Goal: Information Seeking & Learning: Find specific fact

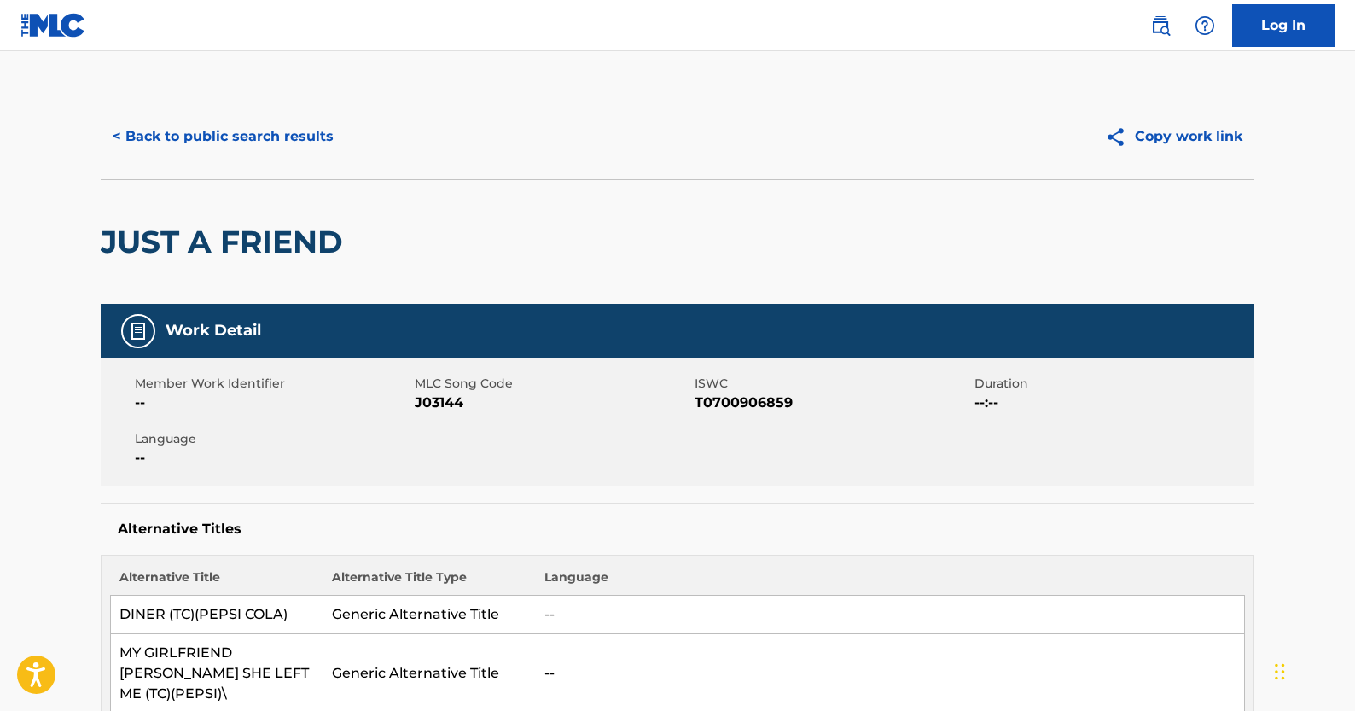
click at [297, 148] on button "< Back to public search results" at bounding box center [223, 136] width 245 height 43
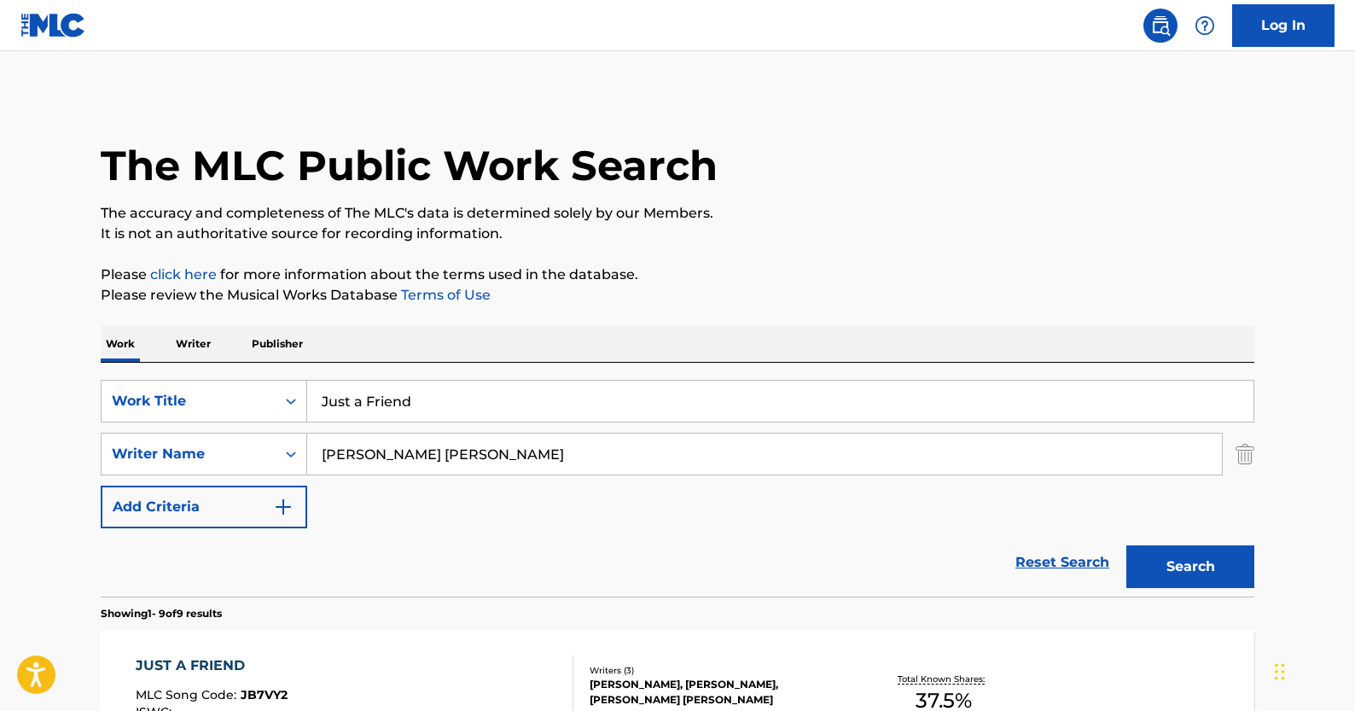
click at [1059, 575] on link "Reset Search" at bounding box center [1062, 562] width 111 height 38
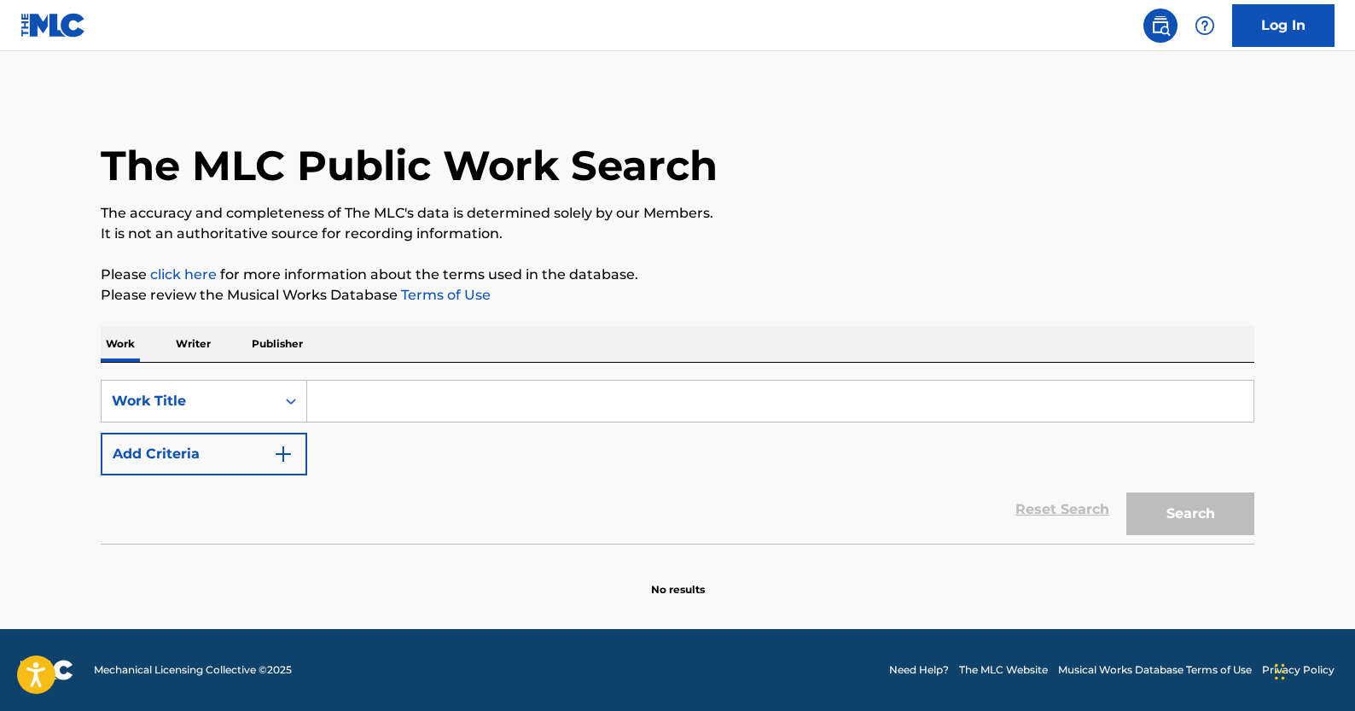
click at [385, 385] on input "Search Form" at bounding box center [780, 400] width 946 height 41
paste input "Title:"
type input "Title:"
drag, startPoint x: 365, startPoint y: 395, endPoint x: 237, endPoint y: 391, distance: 128.0
click at [237, 391] on div "SearchWithCriteria3f192f8c-26b3-4279-adf0-6273fa85dced Work Title Title:" at bounding box center [677, 401] width 1153 height 43
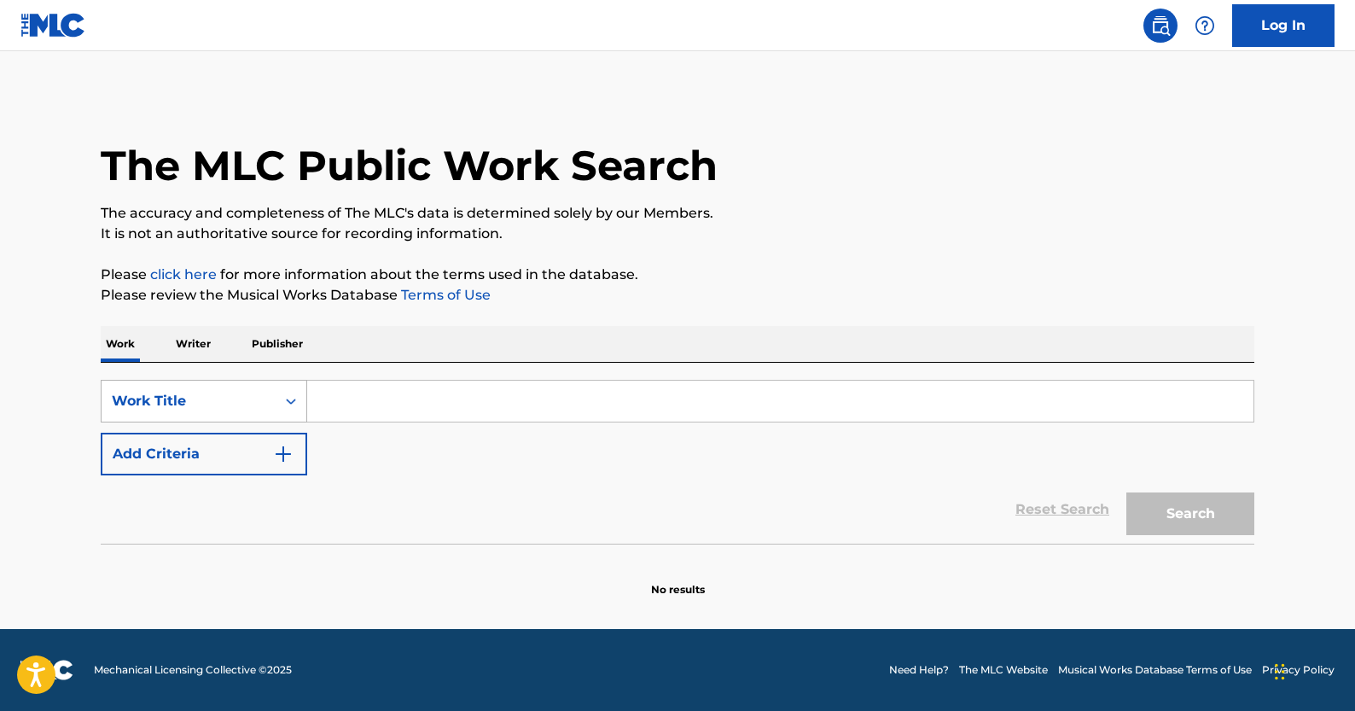
paste input "If You Wanna Go"
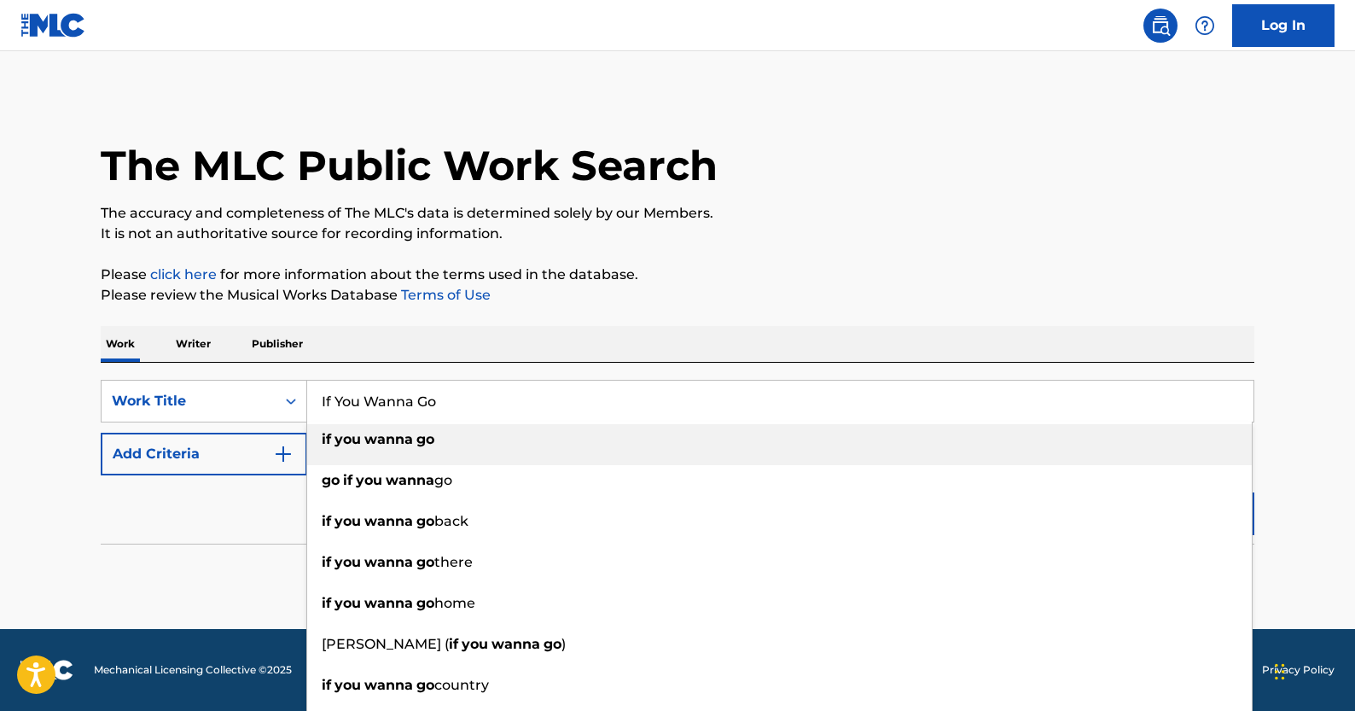
click at [398, 455] on li "if you wanna go" at bounding box center [779, 444] width 944 height 41
type input "if you wanna go"
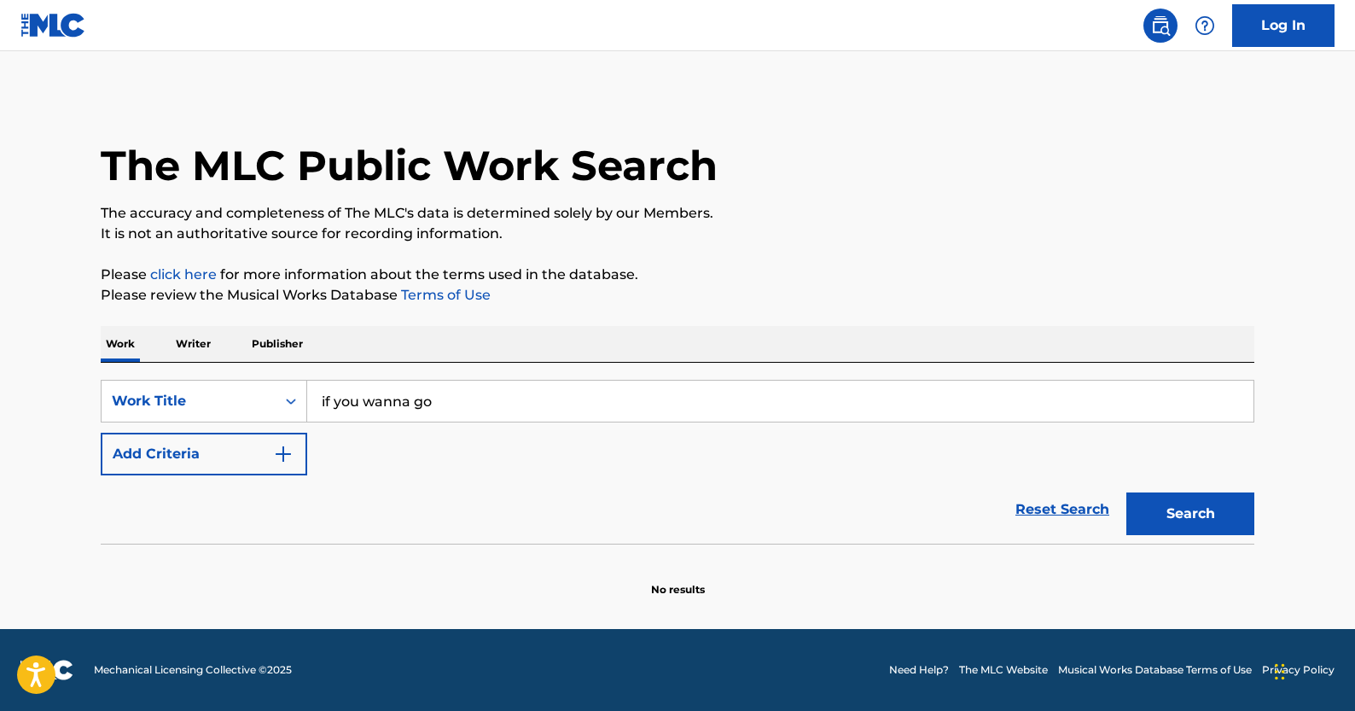
click at [276, 455] on img "Search Form" at bounding box center [283, 454] width 20 height 20
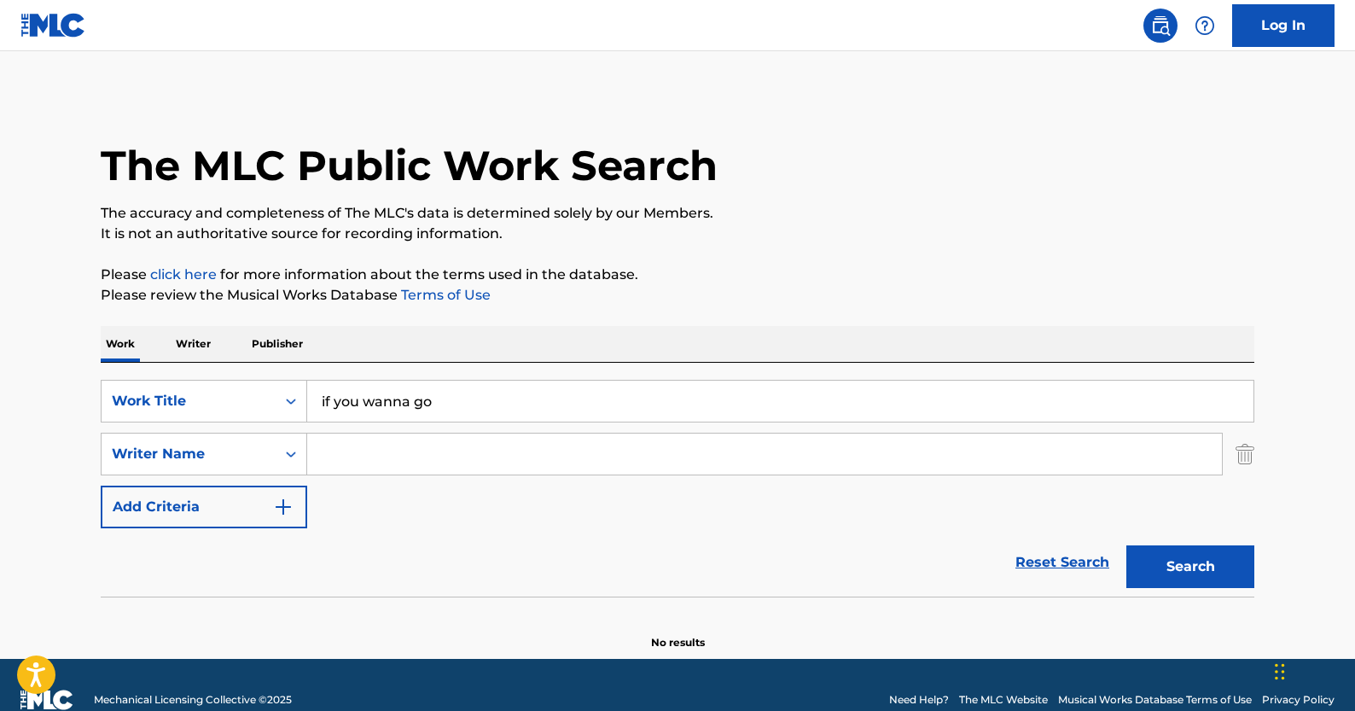
click at [507, 464] on input "Search Form" at bounding box center [764, 453] width 914 height 41
paste input "[PERSON_NAME]"
type input "[PERSON_NAME]"
click at [1138, 556] on button "Search" at bounding box center [1190, 566] width 128 height 43
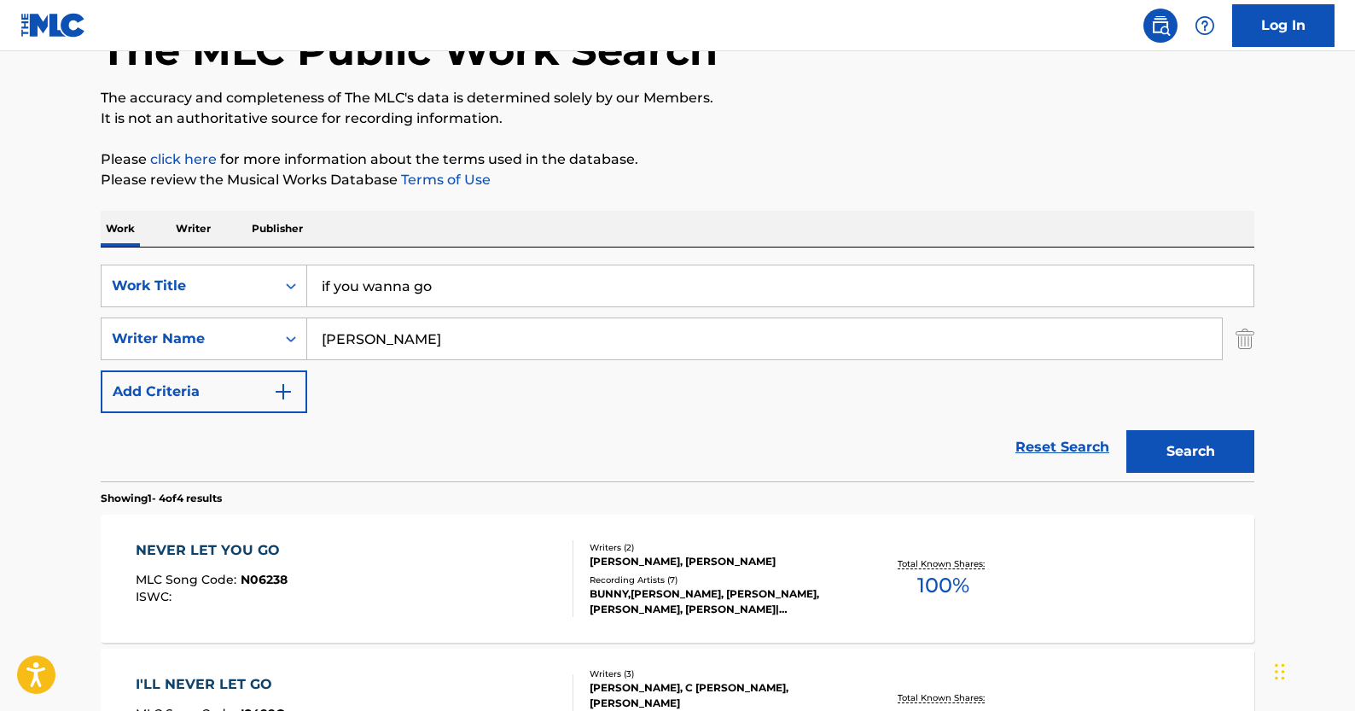
scroll to position [252, 0]
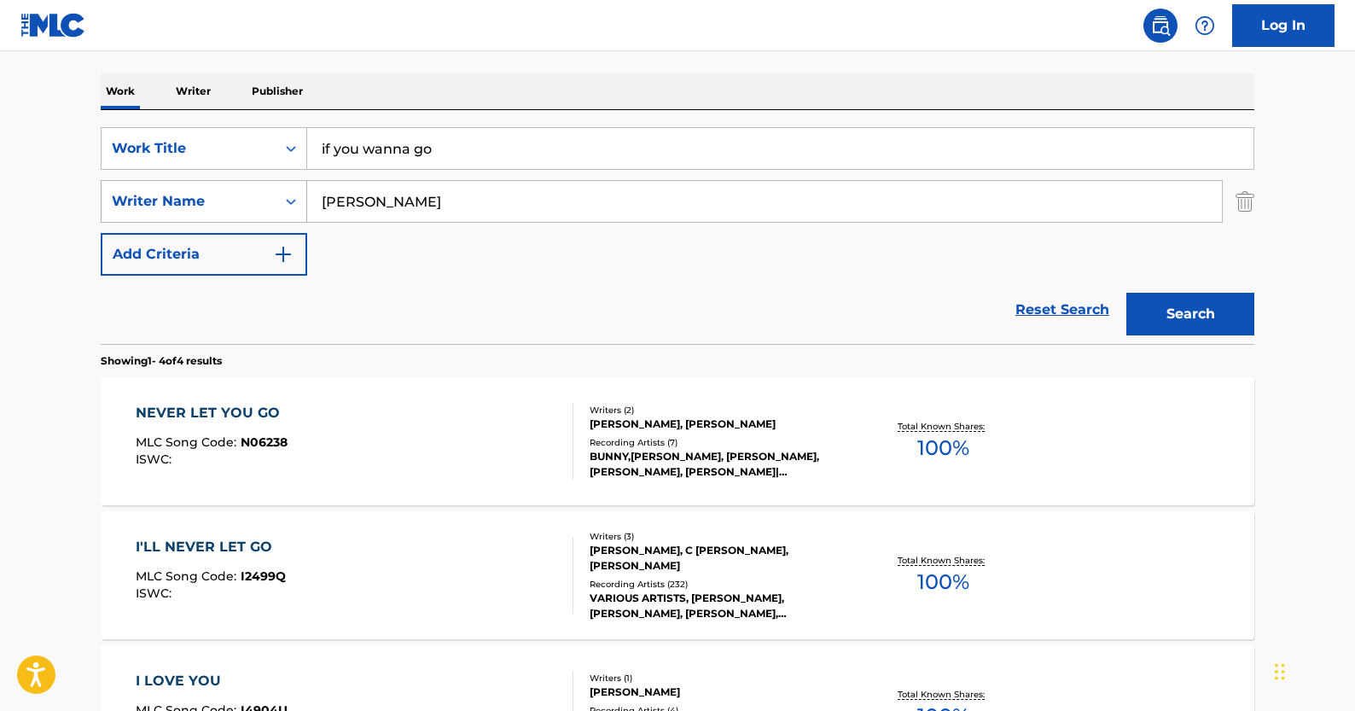
drag, startPoint x: 433, startPoint y: 203, endPoint x: 241, endPoint y: 203, distance: 192.8
click at [241, 203] on div "SearchWithCriteriaffad80e0-35c3-428f-9bb8-a0fd36f94b40 Writer Name [PERSON_NAME]" at bounding box center [677, 201] width 1153 height 43
paste input "[PERSON_NAME]"
type input "[PERSON_NAME]"
click at [1126, 293] on button "Search" at bounding box center [1190, 314] width 128 height 43
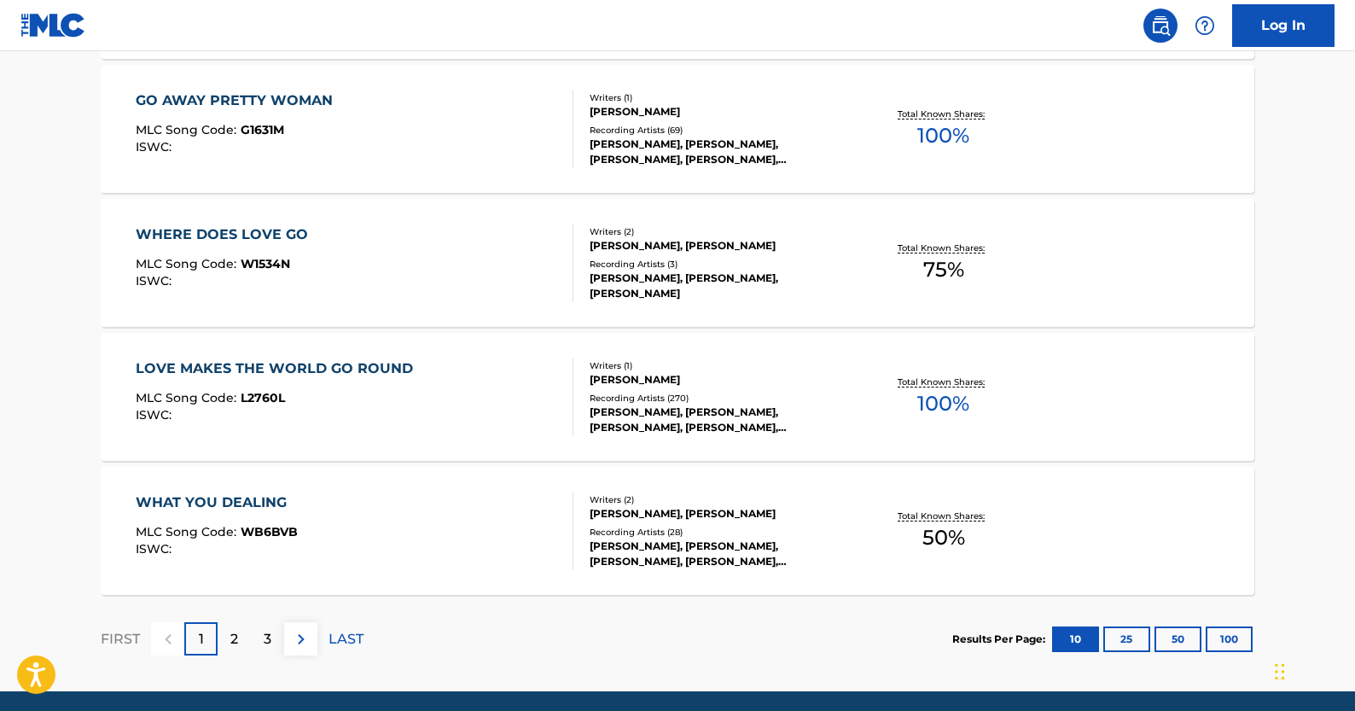
scroll to position [1370, 0]
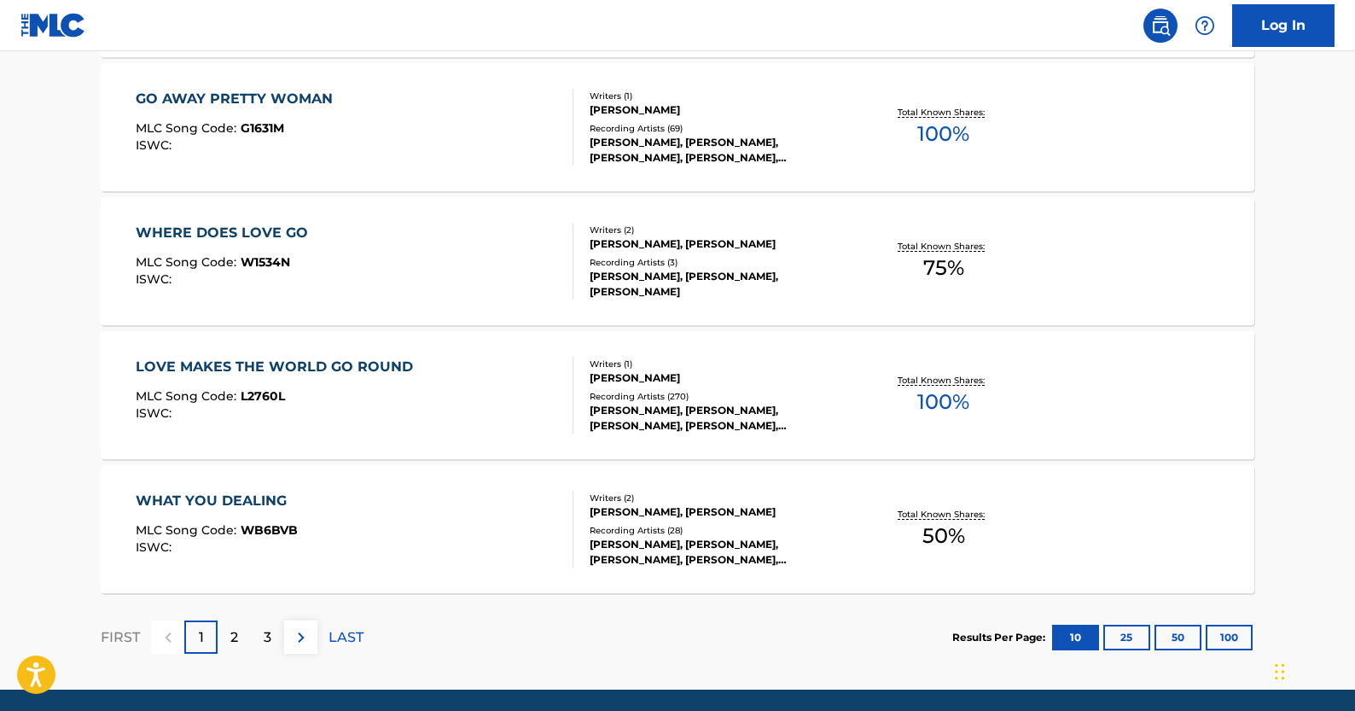
click at [231, 643] on p "2" at bounding box center [234, 637] width 8 height 20
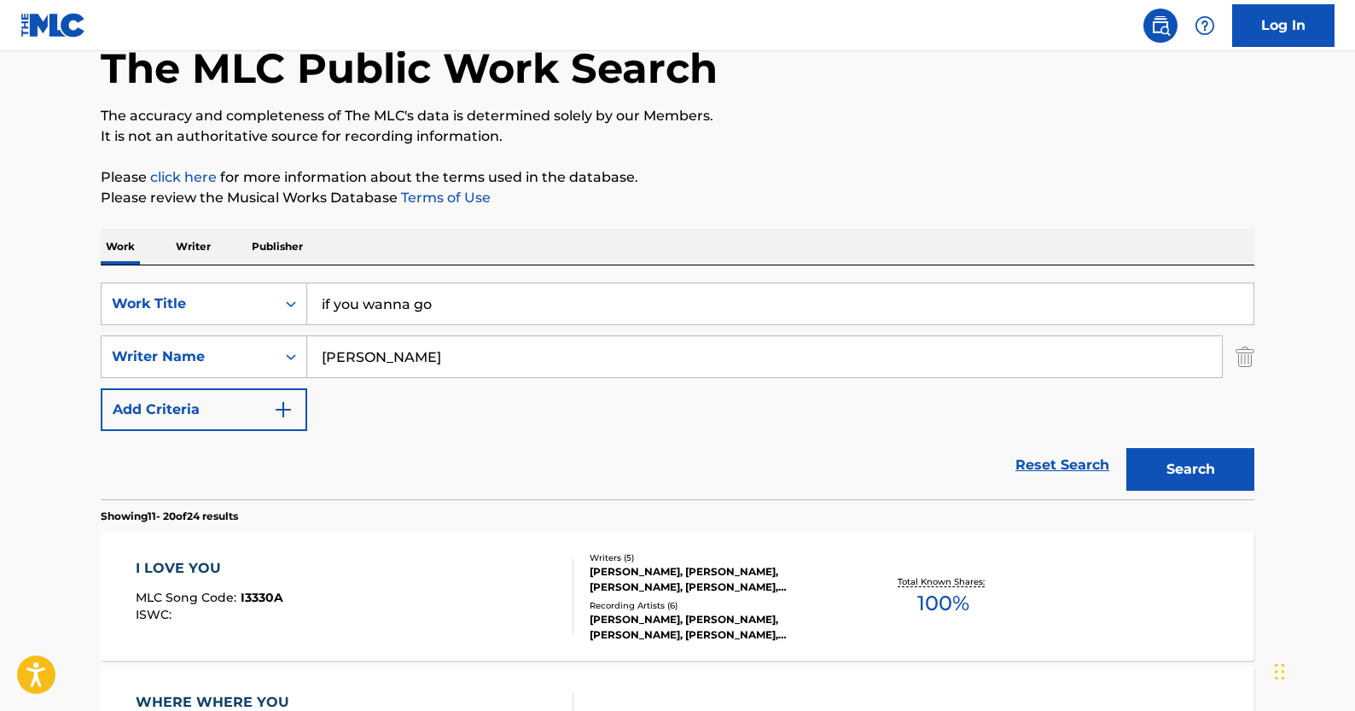
scroll to position [0, 0]
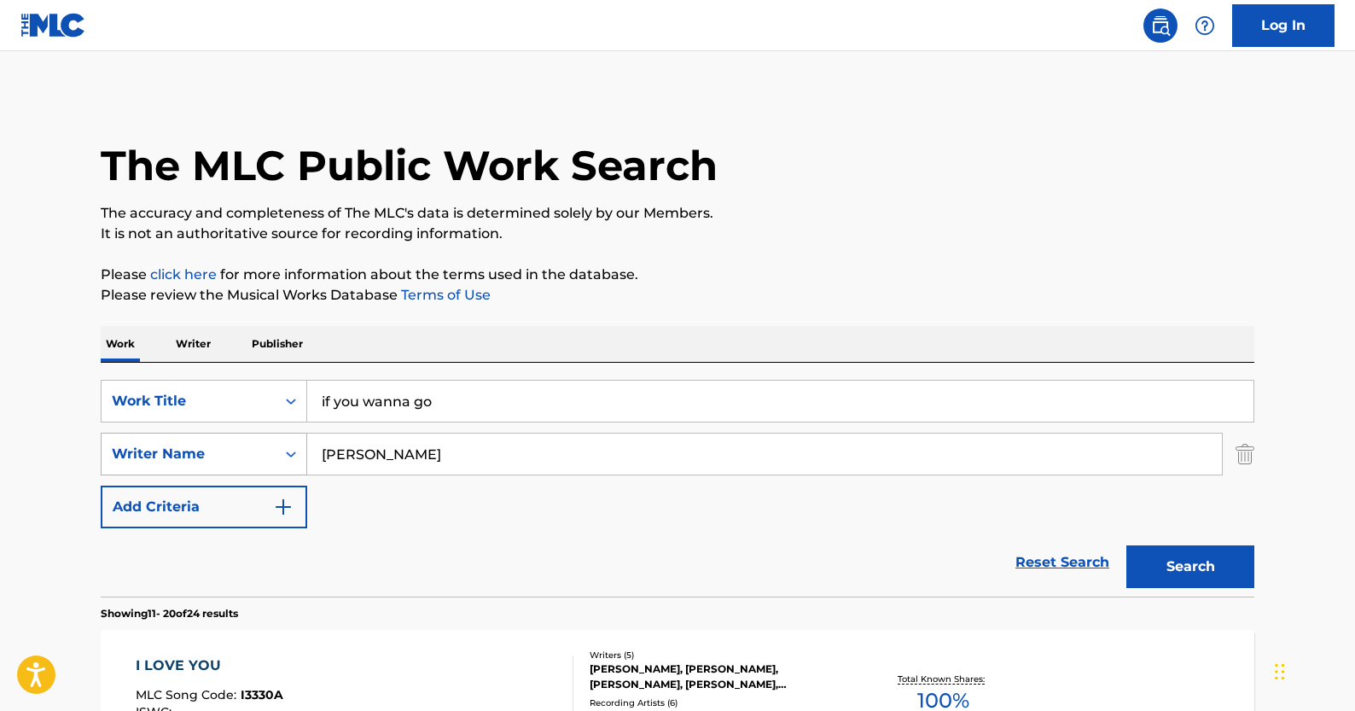
drag, startPoint x: 489, startPoint y: 450, endPoint x: 223, endPoint y: 451, distance: 265.3
click at [223, 451] on div "SearchWithCriteriaffad80e0-35c3-428f-9bb8-a0fd36f94b40 Writer Name [PERSON_NAME]" at bounding box center [677, 453] width 1153 height 43
paste input "[PERSON_NAME] IVANHOE [PERSON_NAME]"
type input "[PERSON_NAME] IVANHOE [PERSON_NAME]"
click at [1126, 545] on button "Search" at bounding box center [1190, 566] width 128 height 43
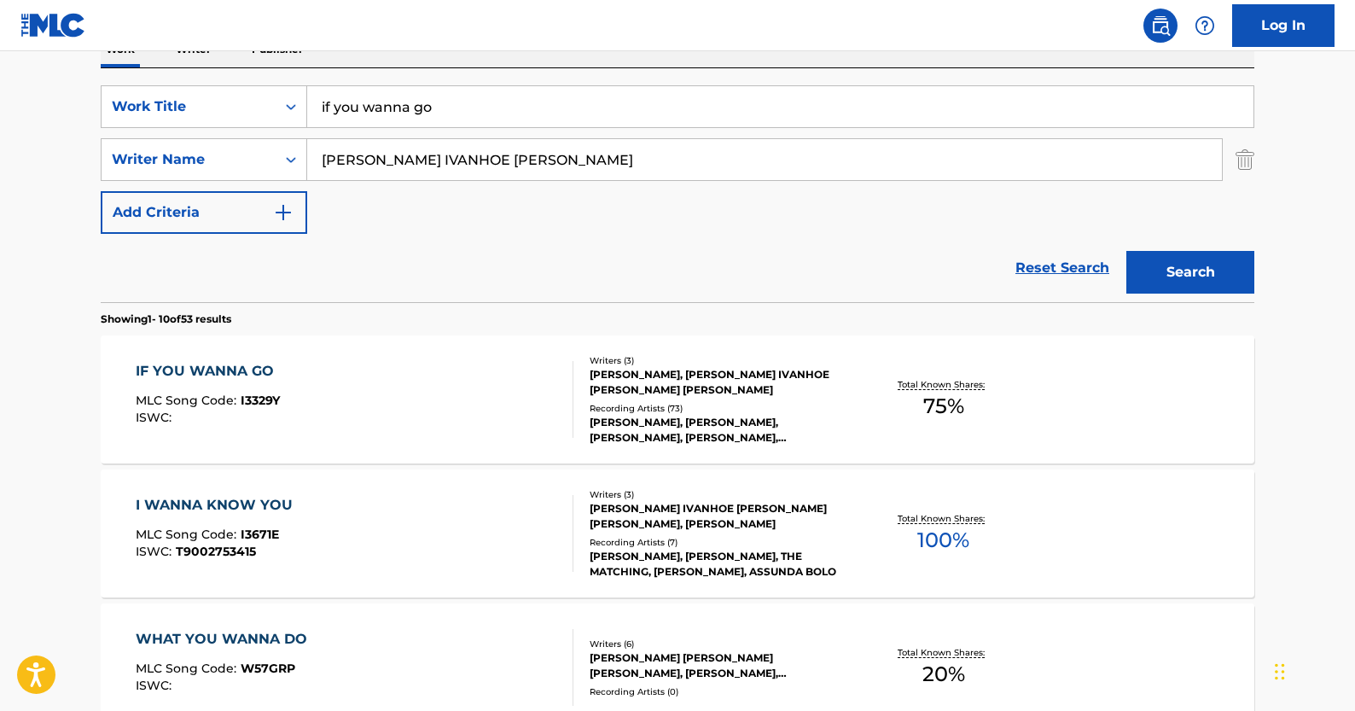
scroll to position [296, 0]
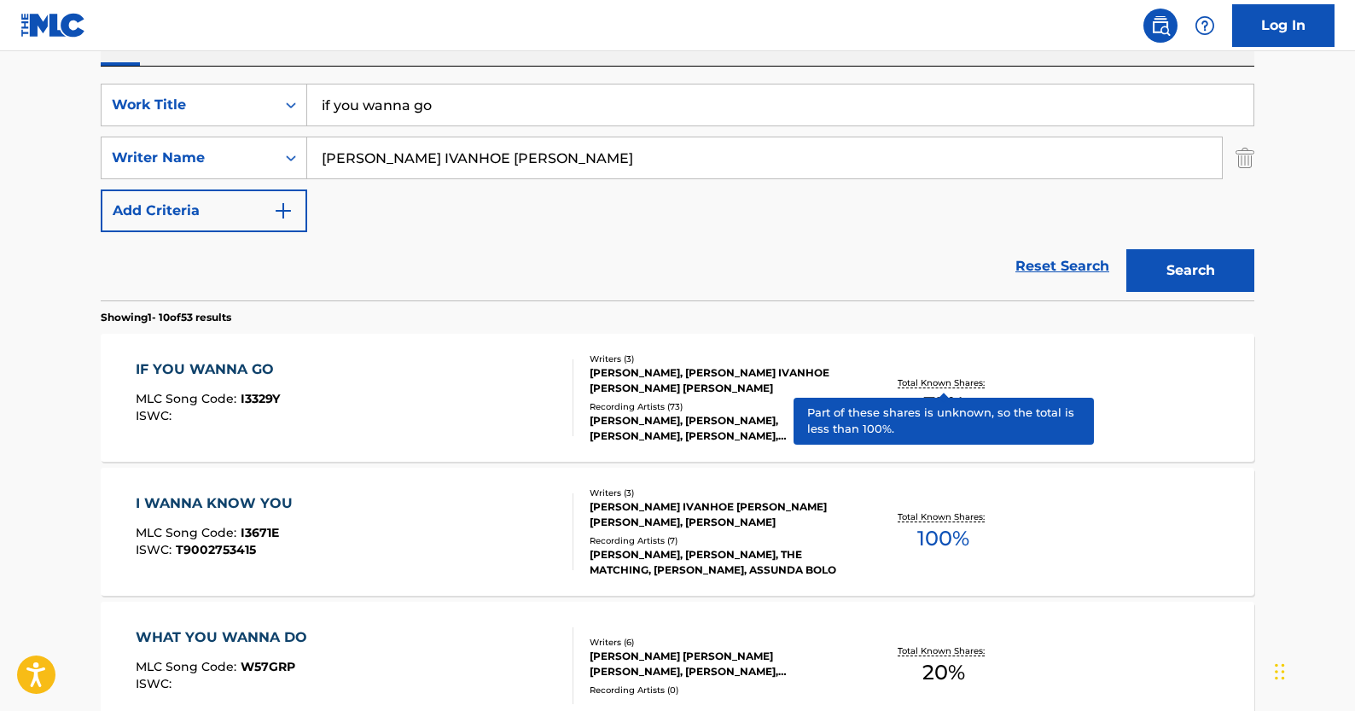
click at [921, 383] on p "Total Known Shares:" at bounding box center [942, 382] width 91 height 13
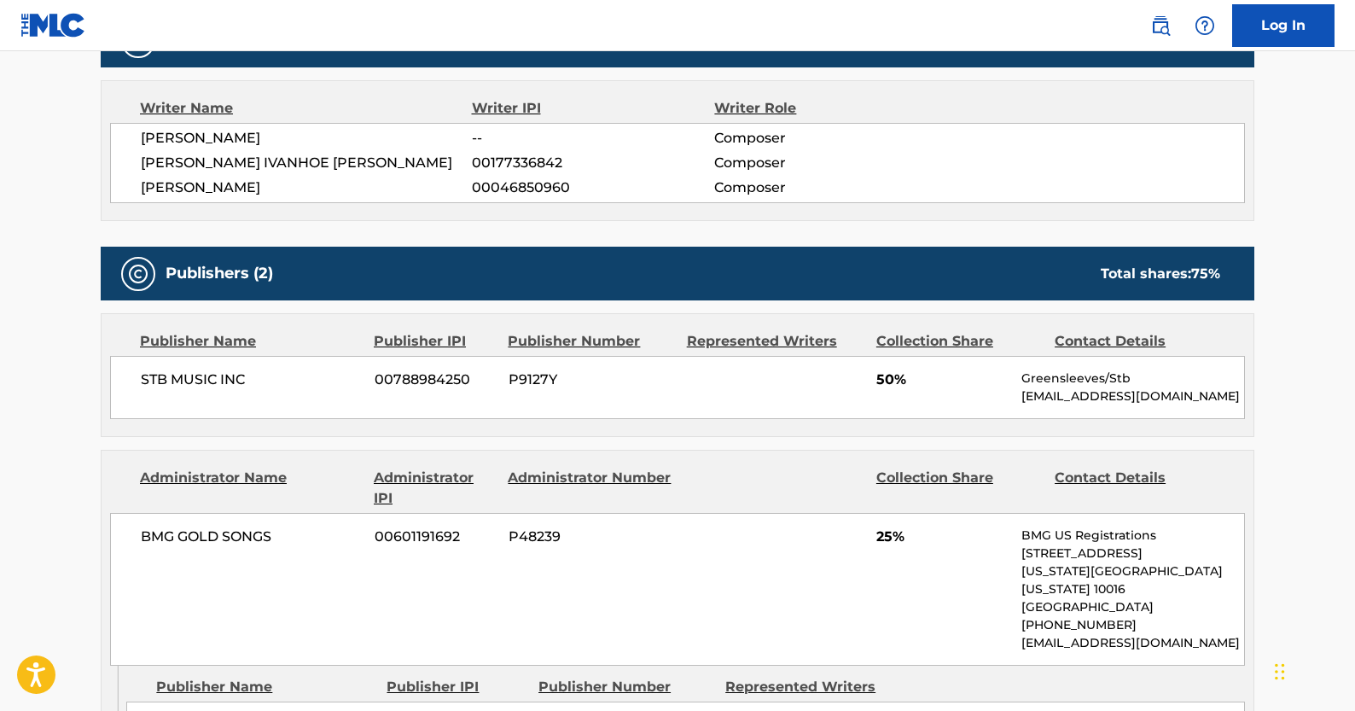
scroll to position [577, 0]
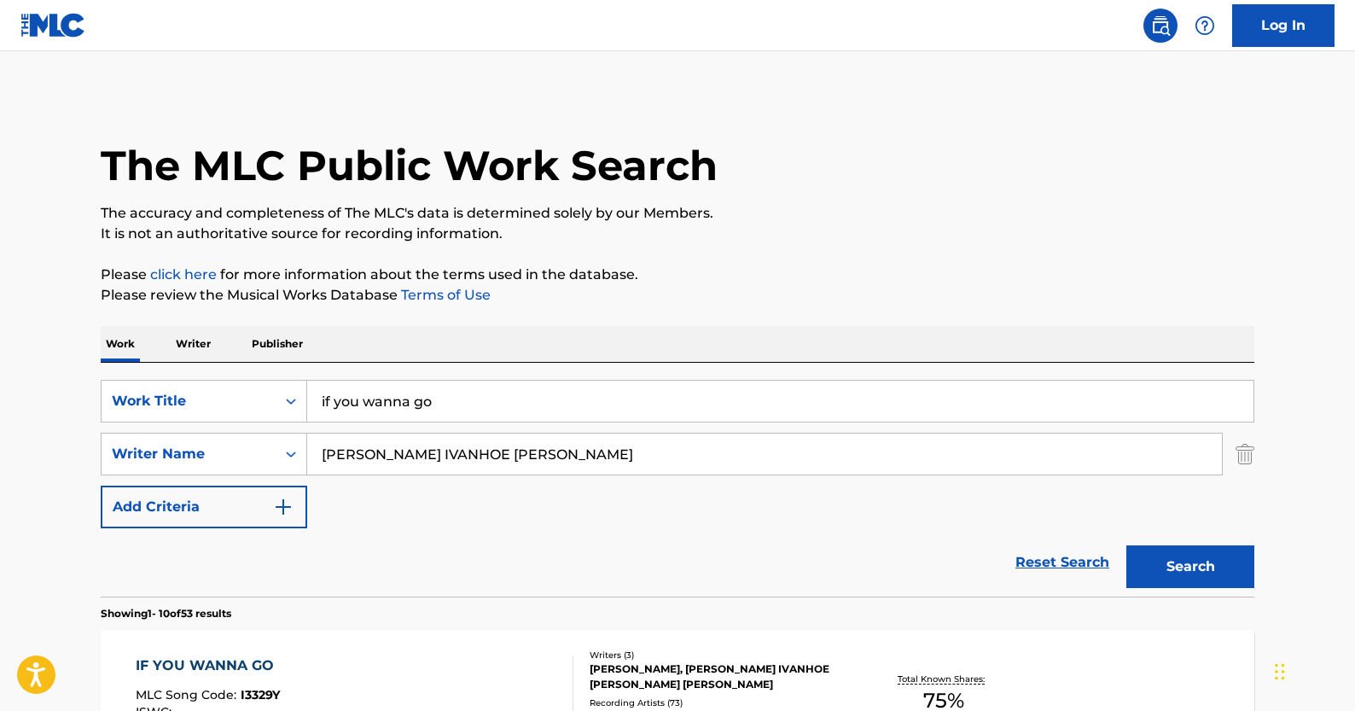
click at [1070, 569] on link "Reset Search" at bounding box center [1062, 562] width 111 height 38
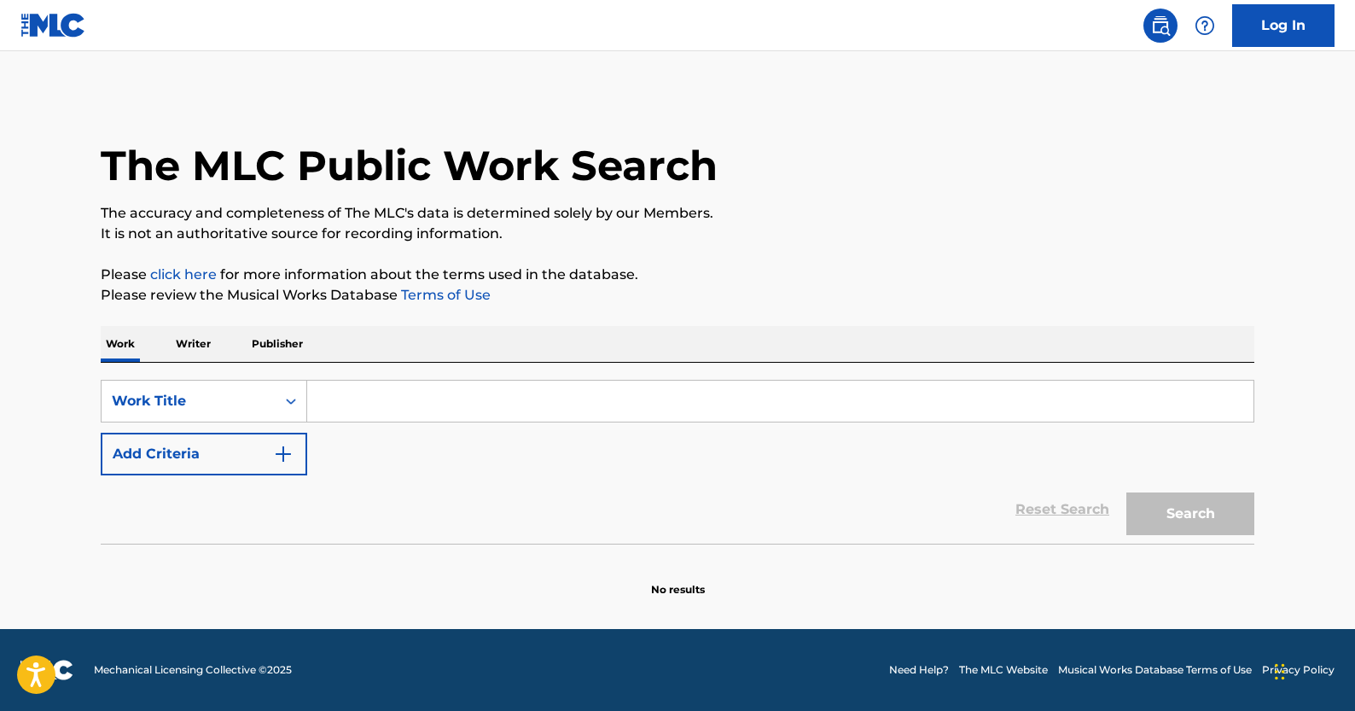
click at [454, 410] on input "Search Form" at bounding box center [780, 400] width 946 height 41
paste input "HUMP WIT IT"
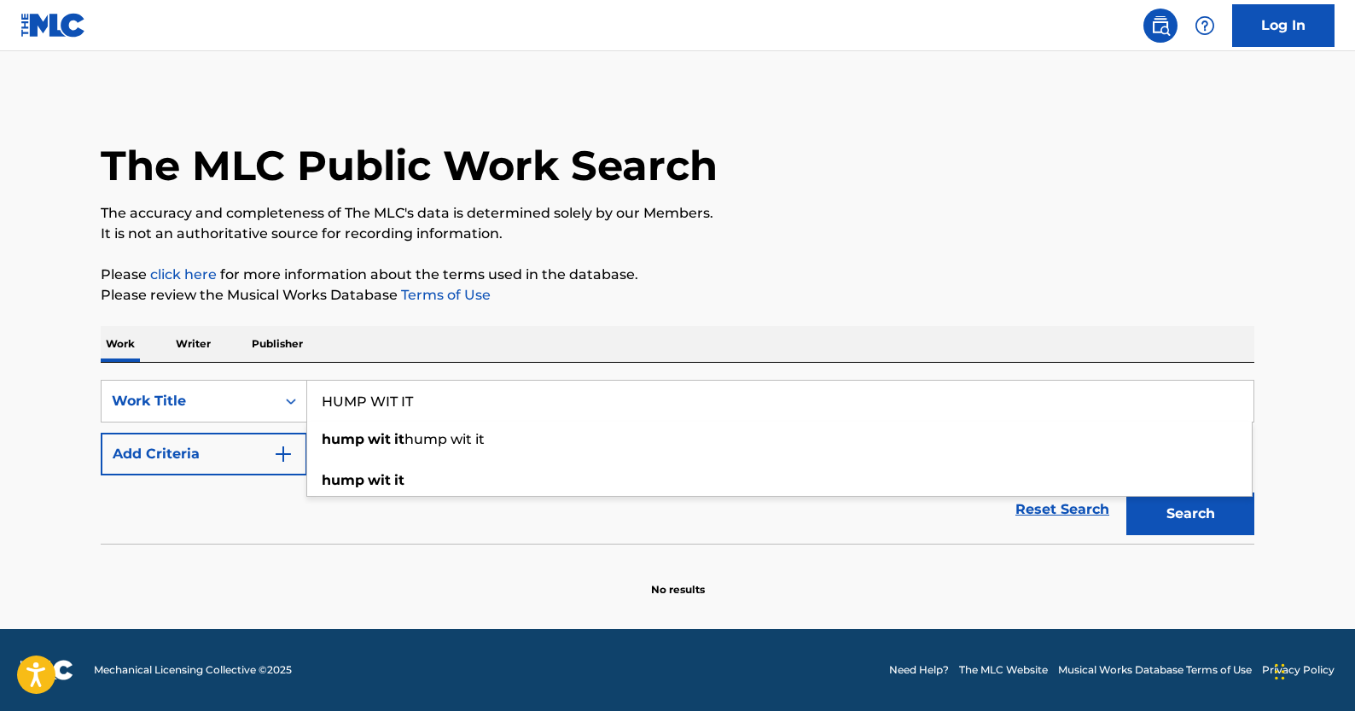
type input "HUMP WIT IT"
click at [279, 455] on img "Search Form" at bounding box center [283, 454] width 20 height 20
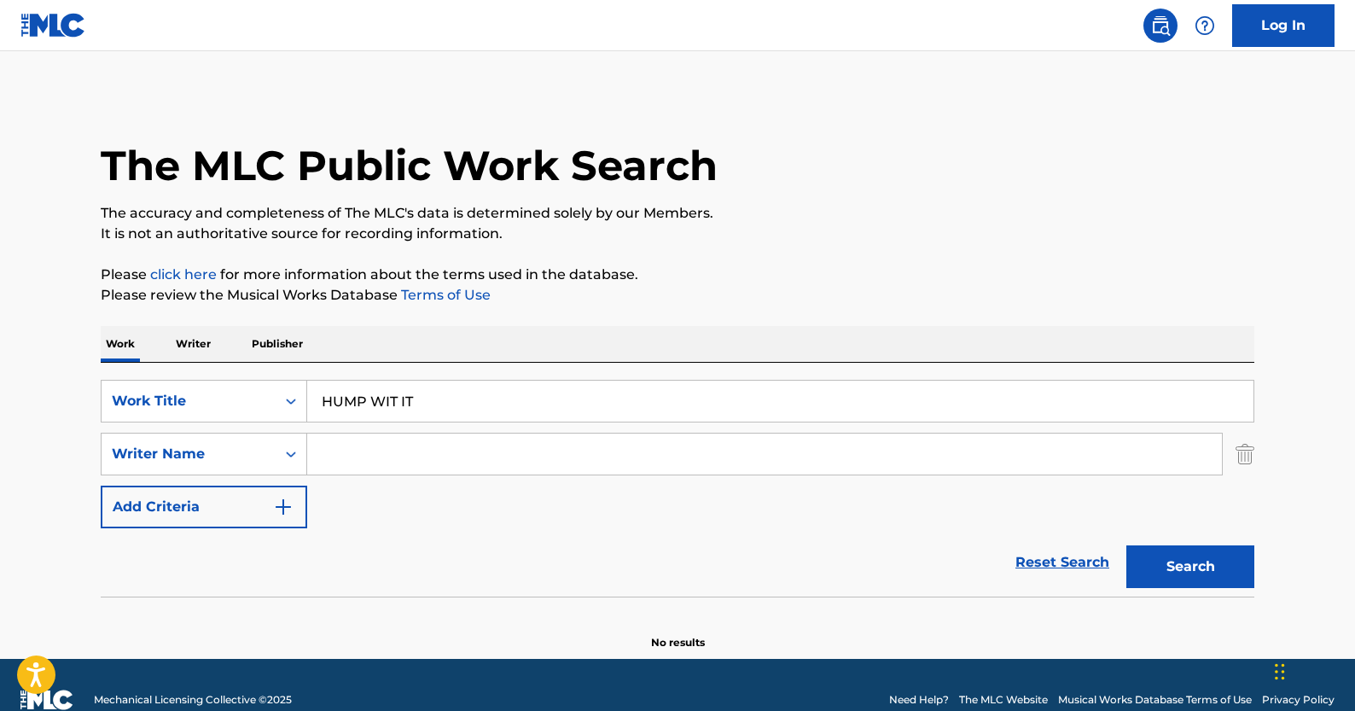
click at [429, 451] on input "Search Form" at bounding box center [764, 453] width 914 height 41
paste input "[PERSON_NAME]"
type input "[PERSON_NAME]"
click at [1204, 556] on button "Search" at bounding box center [1190, 566] width 128 height 43
drag, startPoint x: 460, startPoint y: 455, endPoint x: 144, endPoint y: 432, distance: 316.4
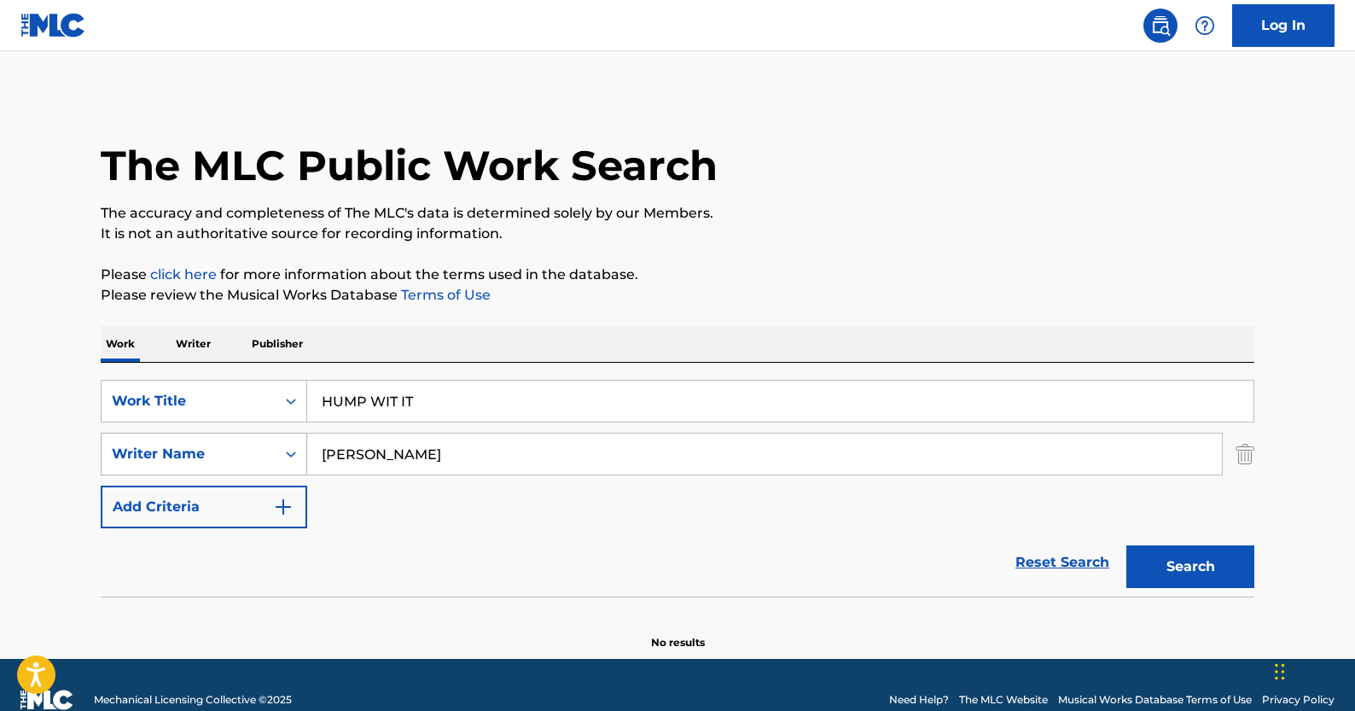
click at [144, 432] on div "SearchWithCriteriaffad80e0-35c3-428f-9bb8-a0fd36f94b40 Writer Name [PERSON_NAME]" at bounding box center [677, 453] width 1153 height 43
paste input "[PERSON_NAME]"
type input "[PERSON_NAME]"
click at [1126, 545] on button "Search" at bounding box center [1190, 566] width 128 height 43
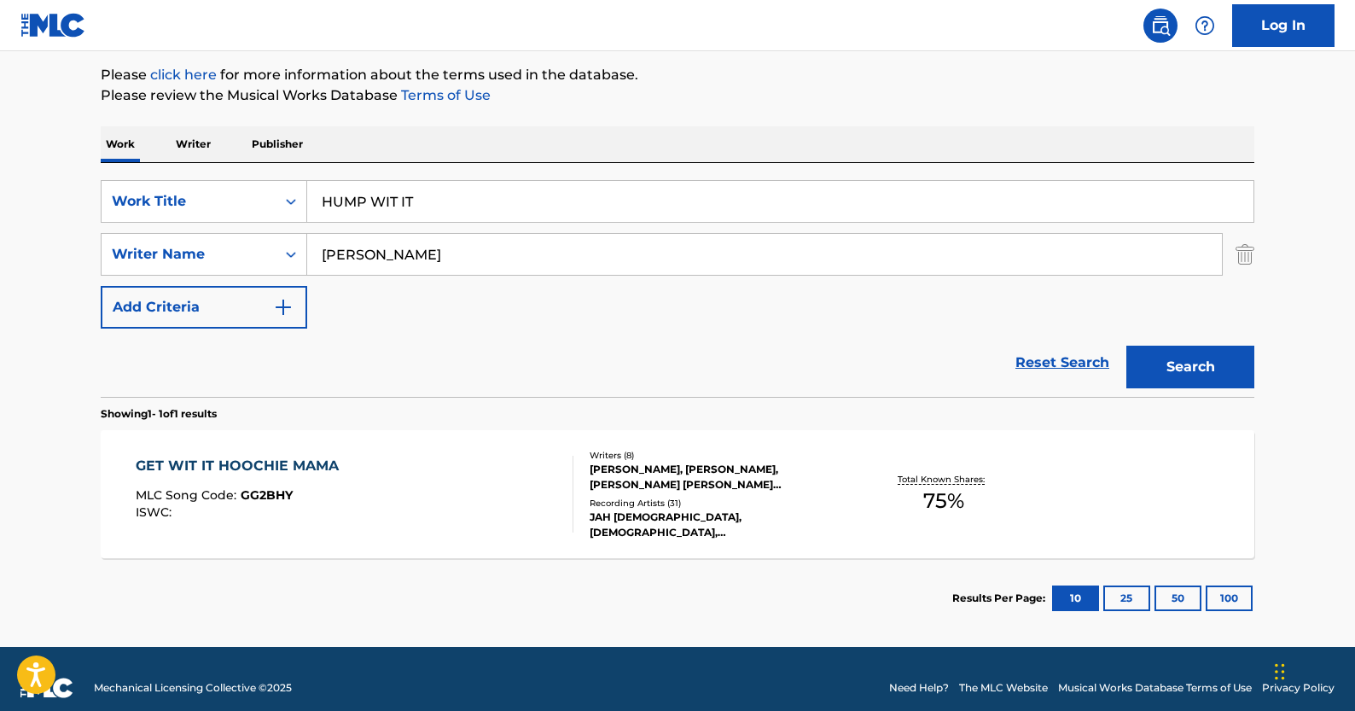
scroll to position [218, 0]
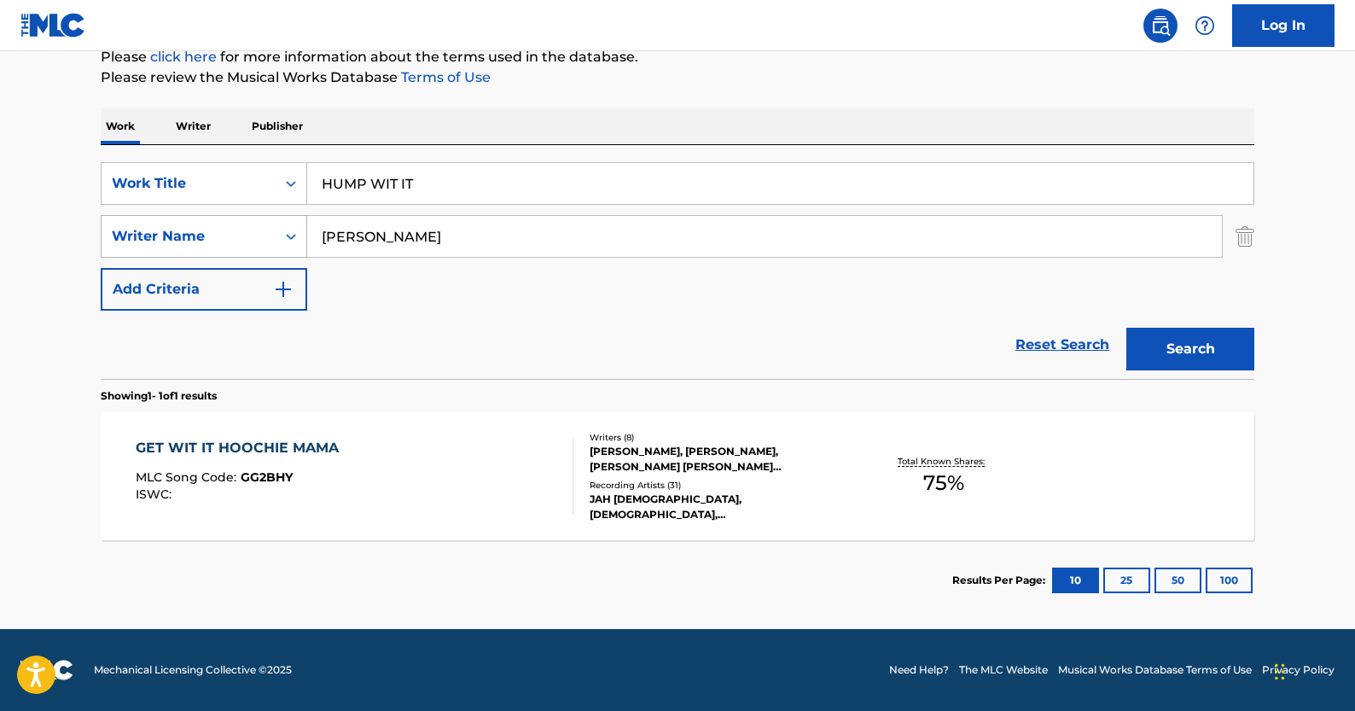
drag, startPoint x: 476, startPoint y: 229, endPoint x: 192, endPoint y: 230, distance: 284.0
click at [192, 230] on div "SearchWithCriteriaffad80e0-35c3-428f-9bb8-a0fd36f94b40 Writer Name [PERSON_NAME]" at bounding box center [677, 236] width 1153 height 43
paste input "[PERSON_NAME] [PERSON_NAME]"
type input "[PERSON_NAME] [PERSON_NAME]"
click at [1126, 328] on button "Search" at bounding box center [1190, 349] width 128 height 43
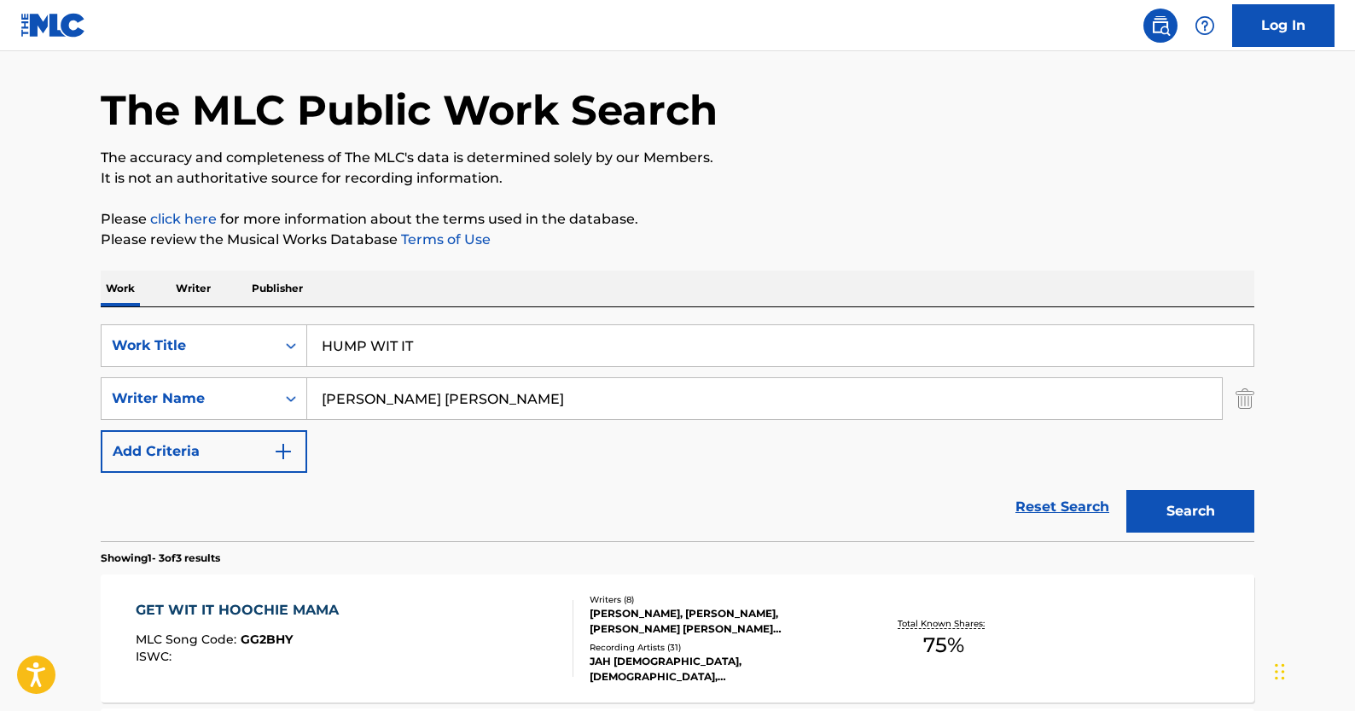
scroll to position [0, 0]
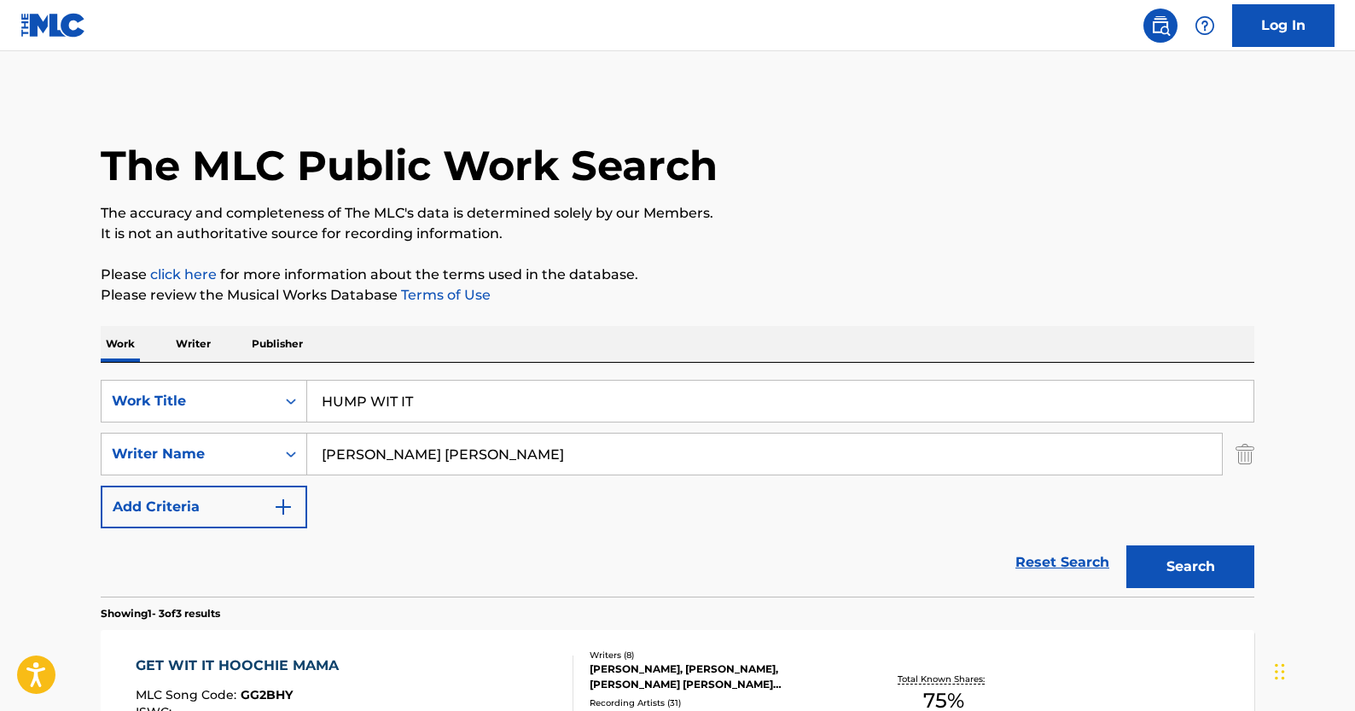
click at [1051, 572] on link "Reset Search" at bounding box center [1062, 562] width 111 height 38
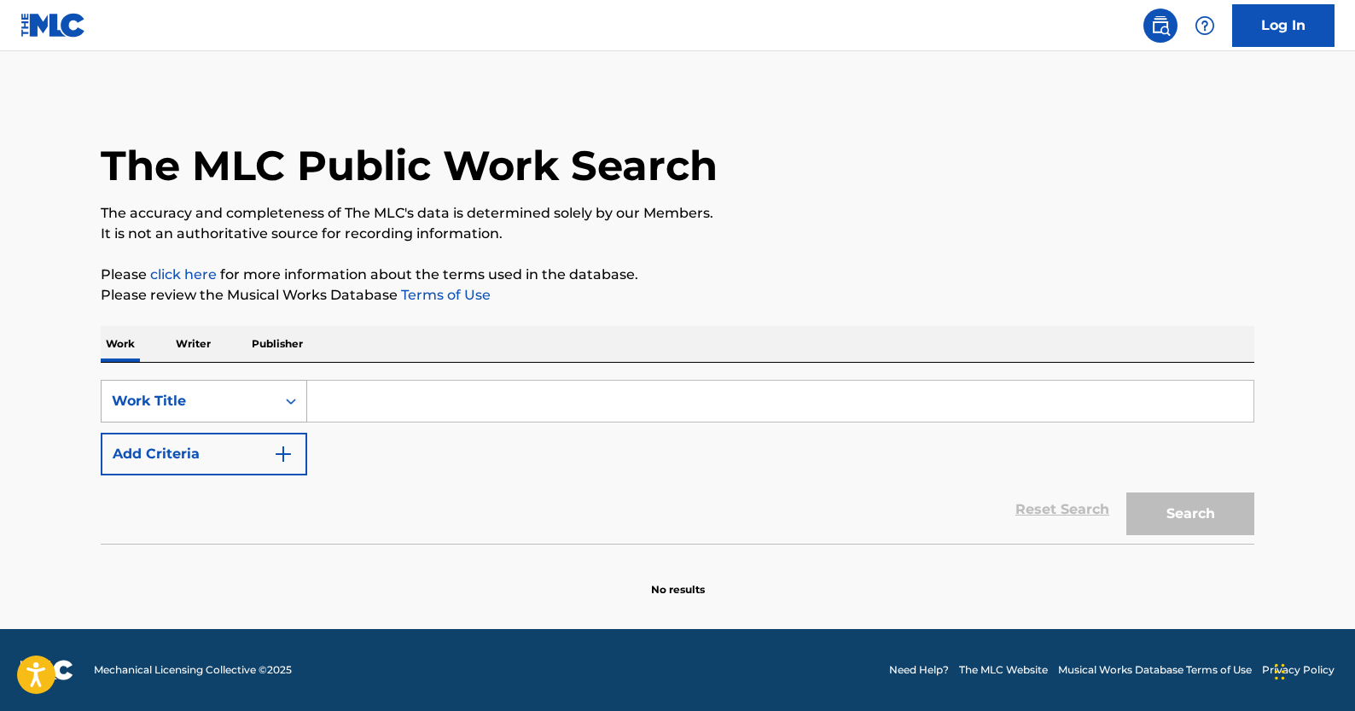
click at [266, 394] on div "Work Title" at bounding box center [189, 401] width 174 height 32
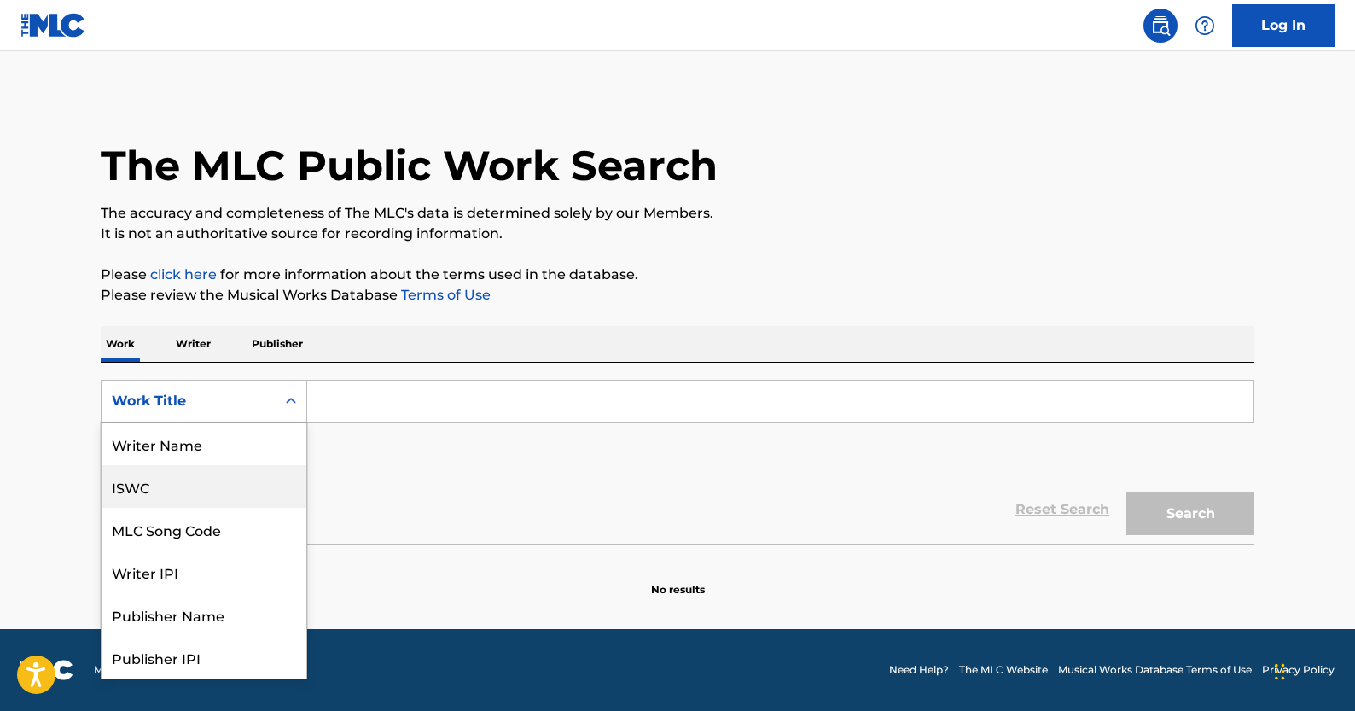
click at [216, 488] on div "ISWC" at bounding box center [204, 486] width 205 height 43
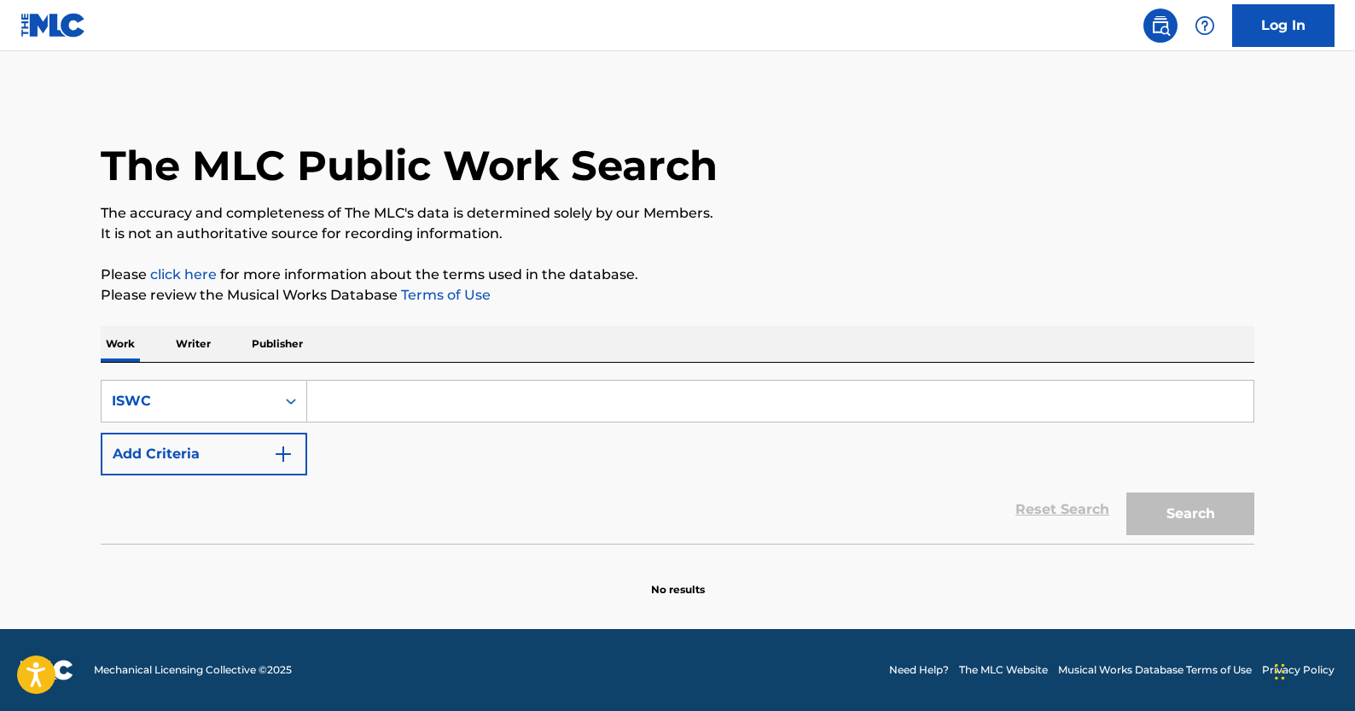
click at [403, 384] on input "Search Form" at bounding box center [780, 400] width 946 height 41
paste input "T9250786006"
type input "T9250786006"
click at [1131, 502] on button "Search" at bounding box center [1190, 513] width 128 height 43
click at [1036, 522] on link "Reset Search" at bounding box center [1062, 509] width 111 height 38
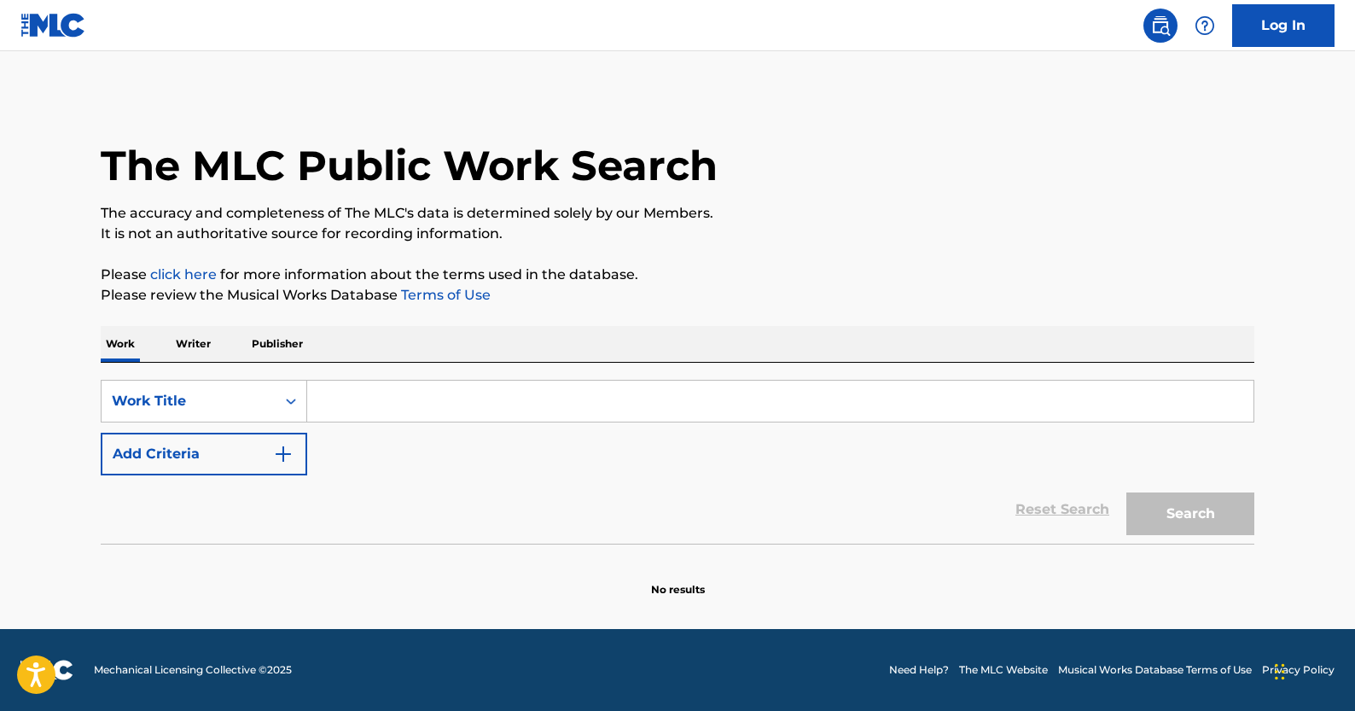
click at [351, 408] on input "Search Form" at bounding box center [780, 400] width 946 height 41
paste input "Snake Charmer"
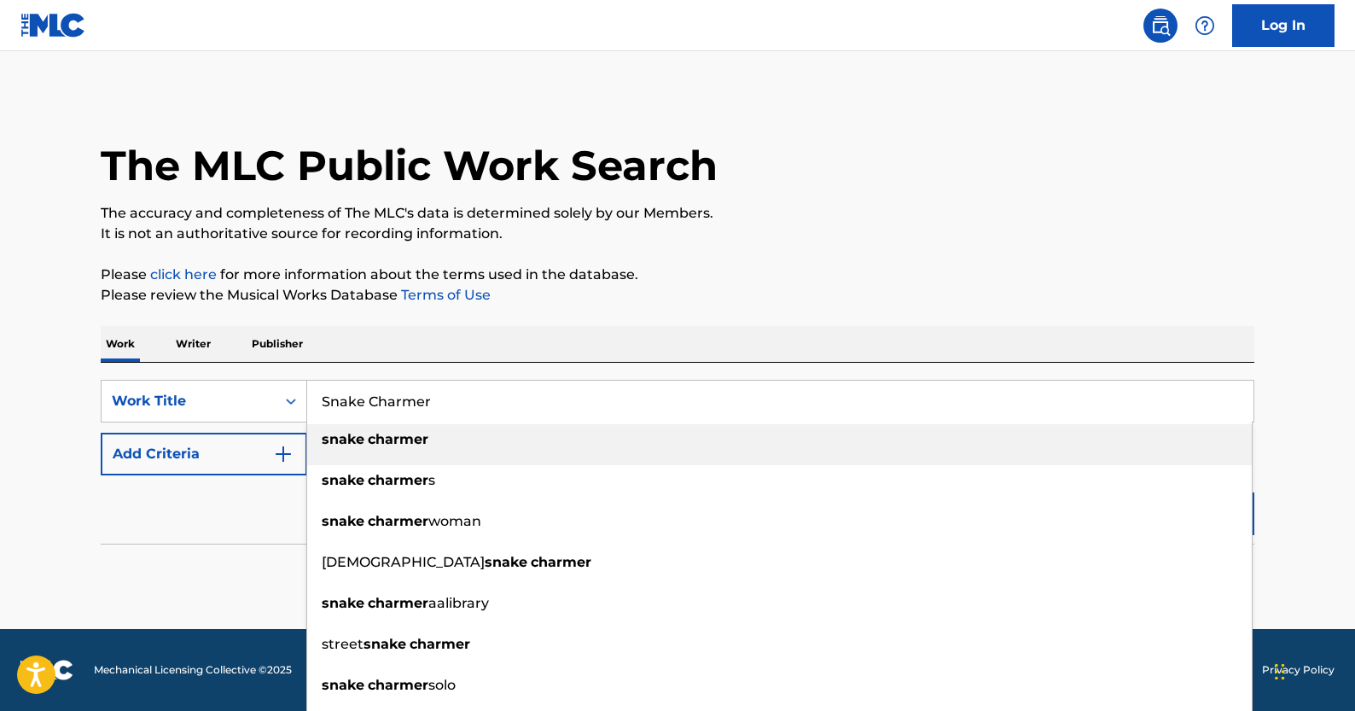
type input "Snake Charmer"
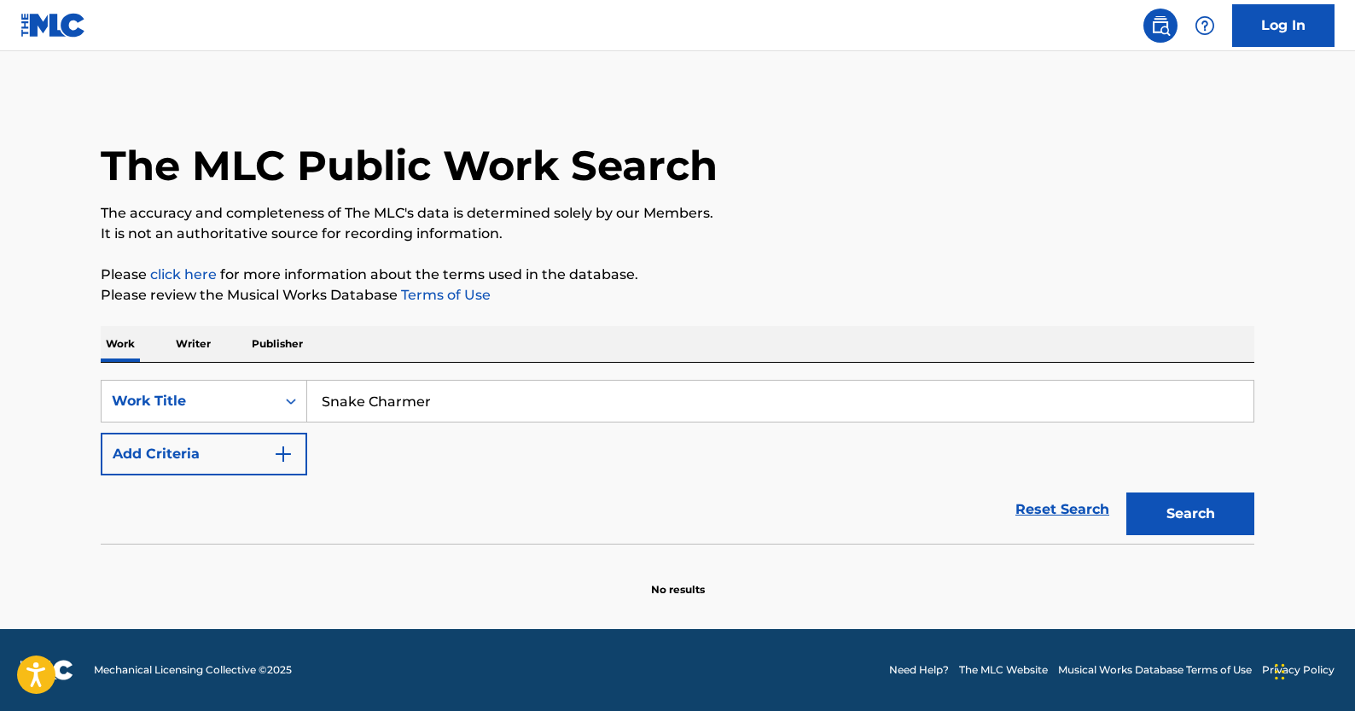
click at [296, 444] on button "Add Criteria" at bounding box center [204, 453] width 206 height 43
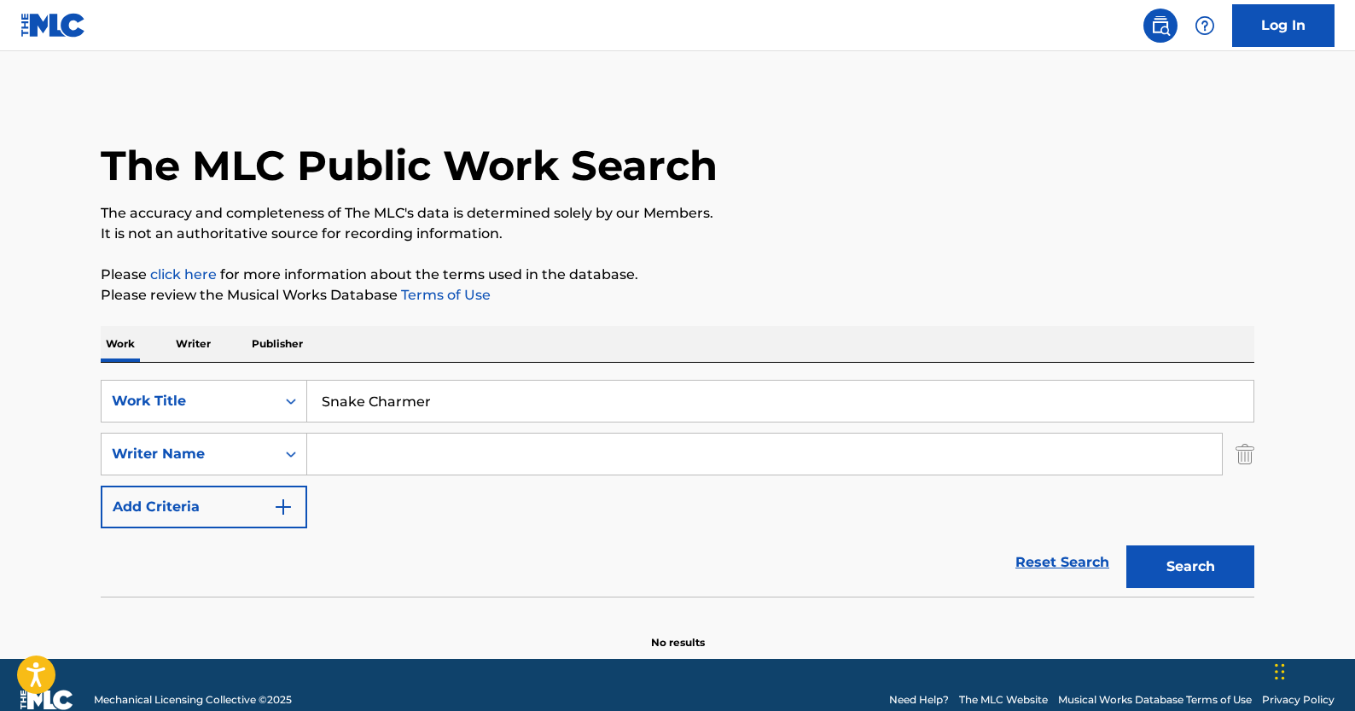
click at [454, 461] on input "Search Form" at bounding box center [764, 453] width 914 height 41
paste input "MALVILLE STEPHANE"
type input "MALVILLE STEPHANE"
click at [1212, 579] on button "Search" at bounding box center [1190, 566] width 128 height 43
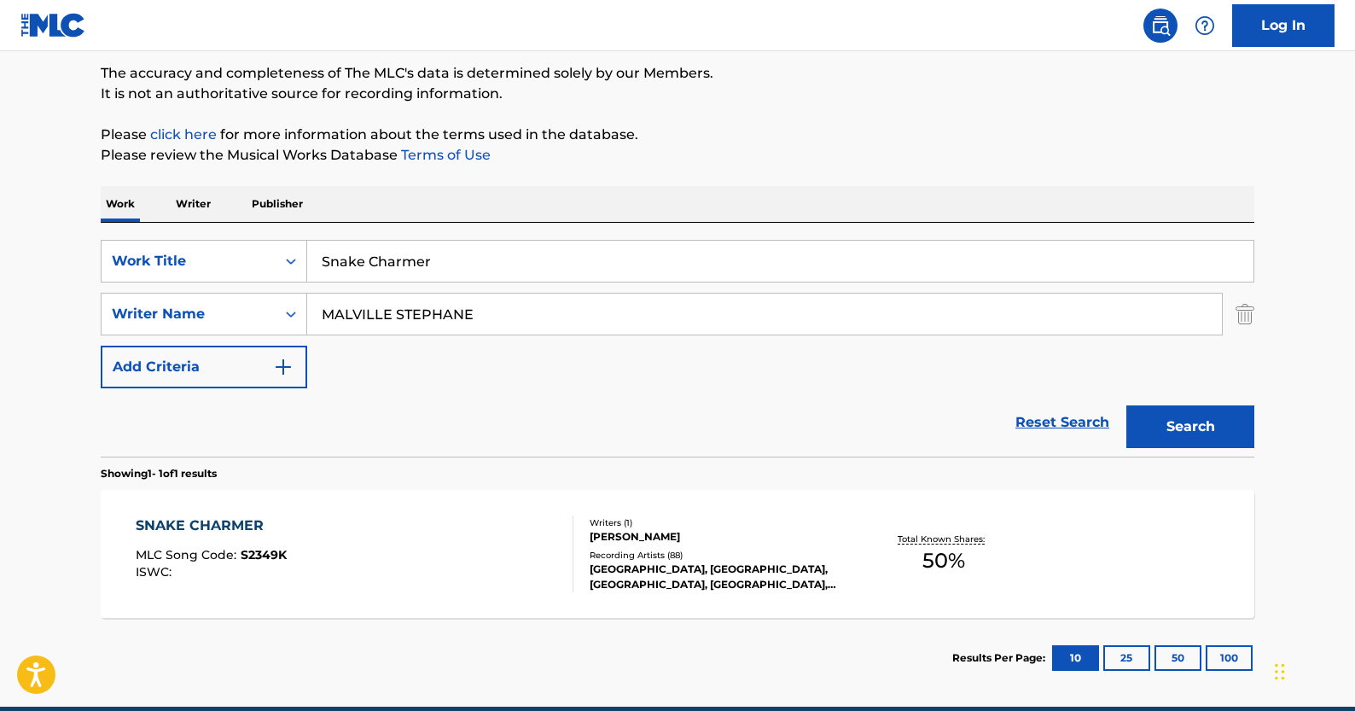
scroll to position [211, 0]
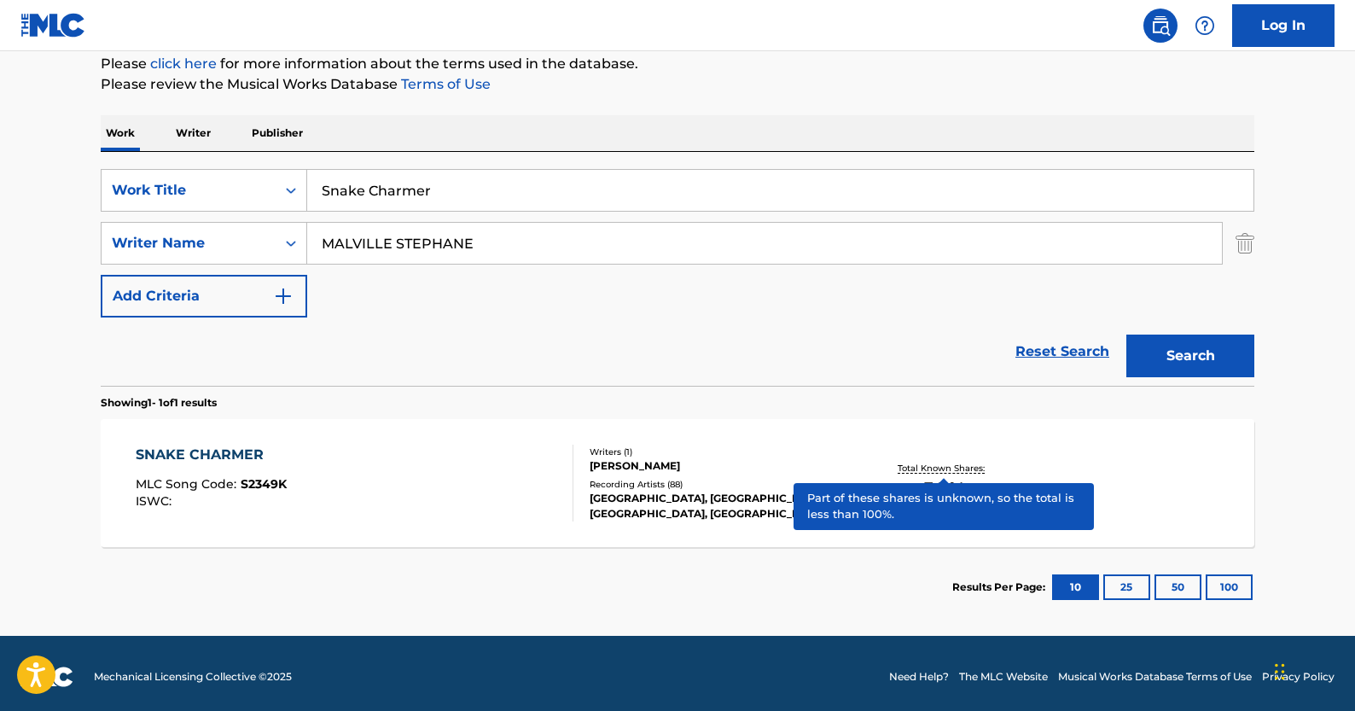
click at [906, 463] on p "Total Known Shares:" at bounding box center [942, 467] width 91 height 13
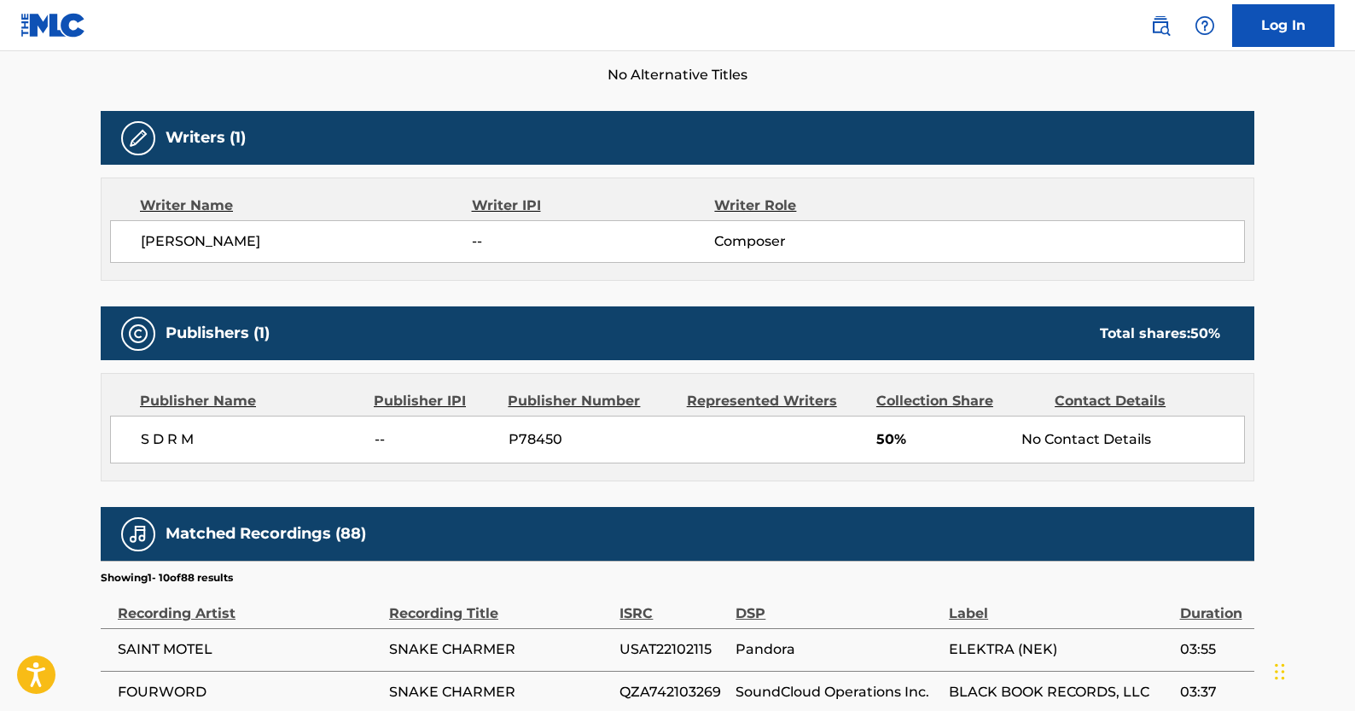
scroll to position [502, 0]
